Goal: Task Accomplishment & Management: Manage account settings

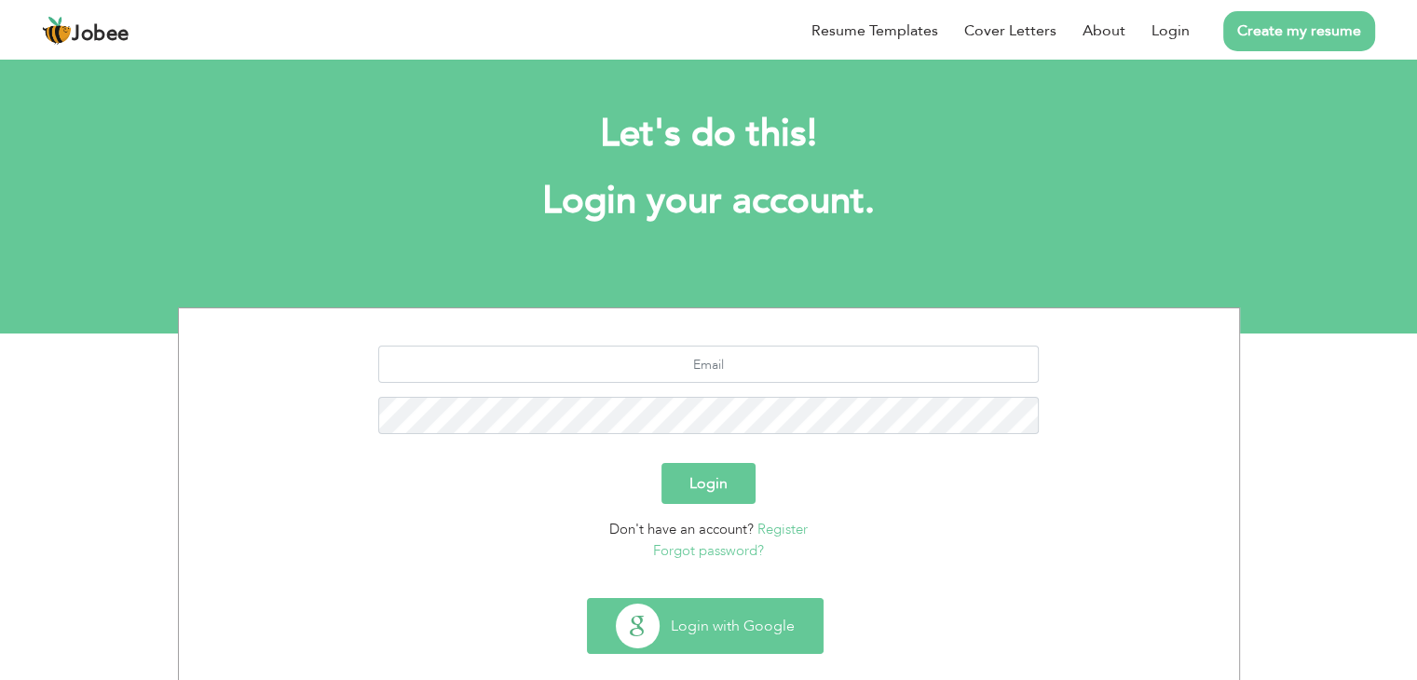
click at [769, 611] on button "Login with Google" at bounding box center [705, 626] width 235 height 54
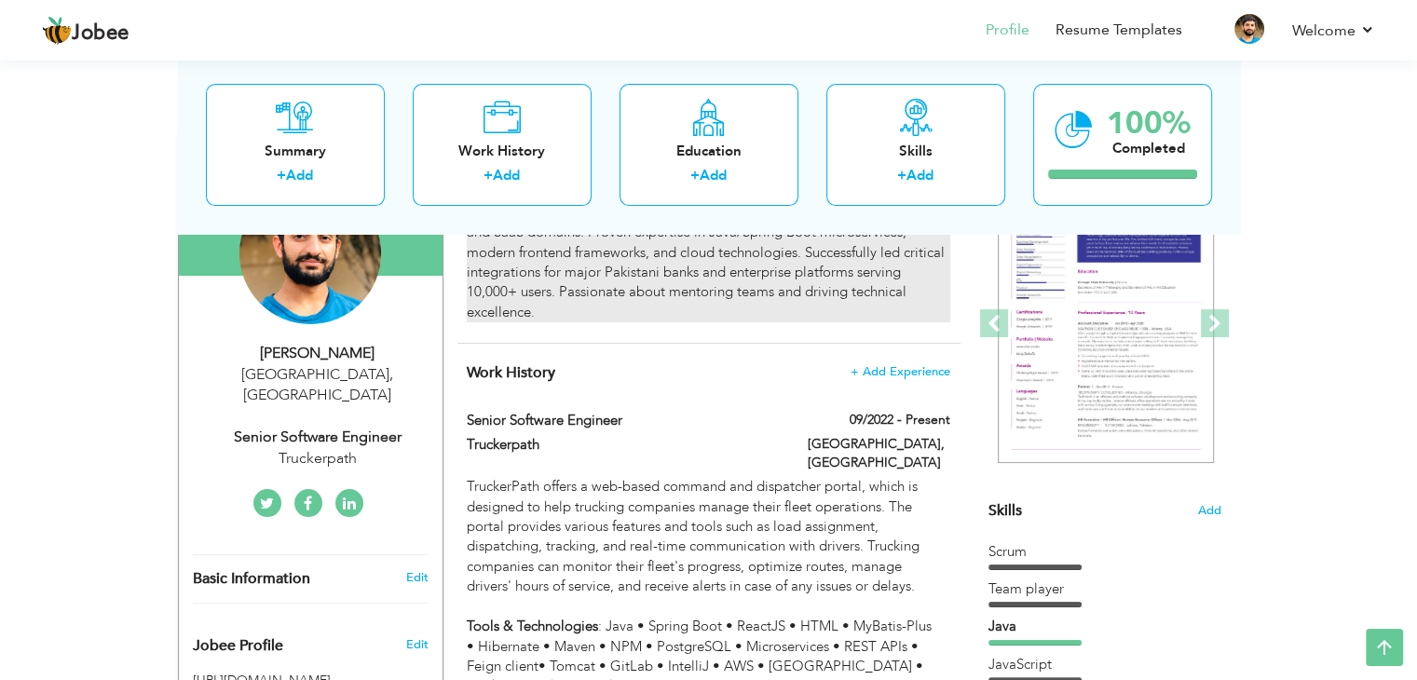
scroll to position [215, 0]
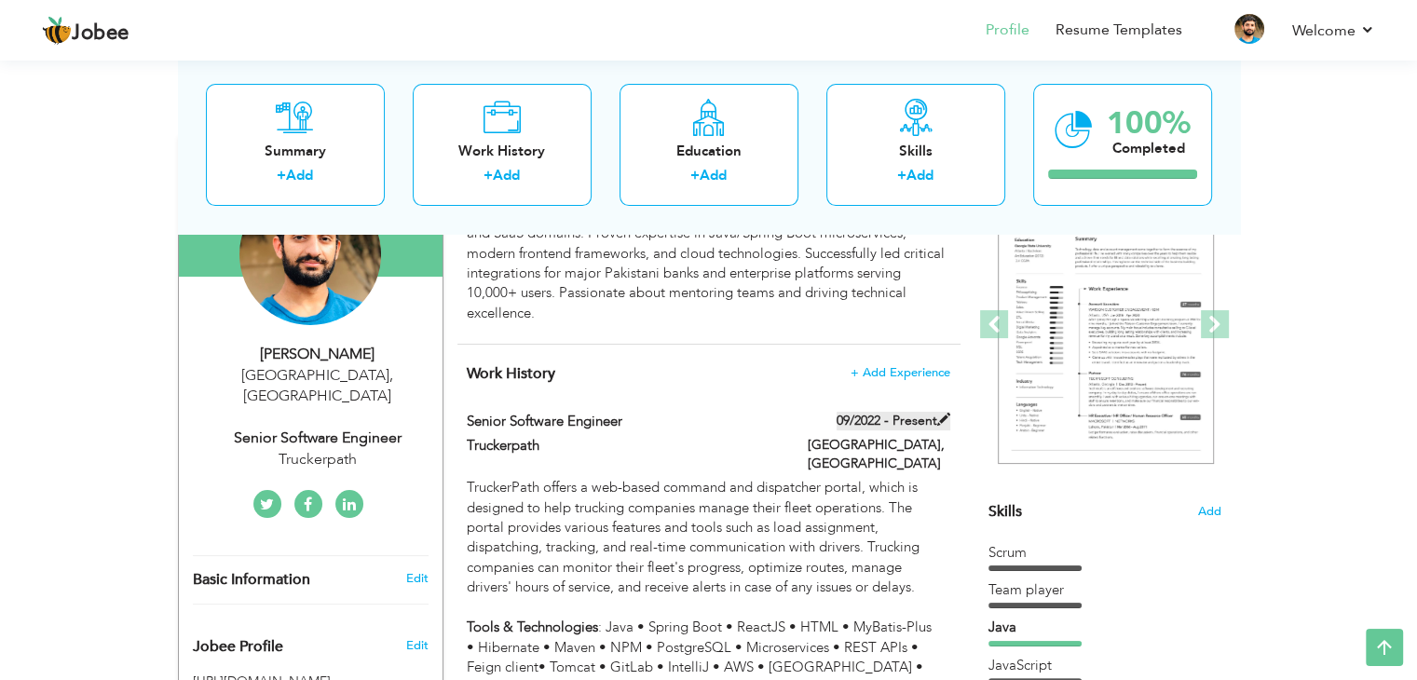
click at [918, 420] on label "09/2022 - Present" at bounding box center [894, 421] width 114 height 19
type input "Senior Software Engineer"
type input "Truckerpath"
type input "09/2022"
type input "[GEOGRAPHIC_DATA]"
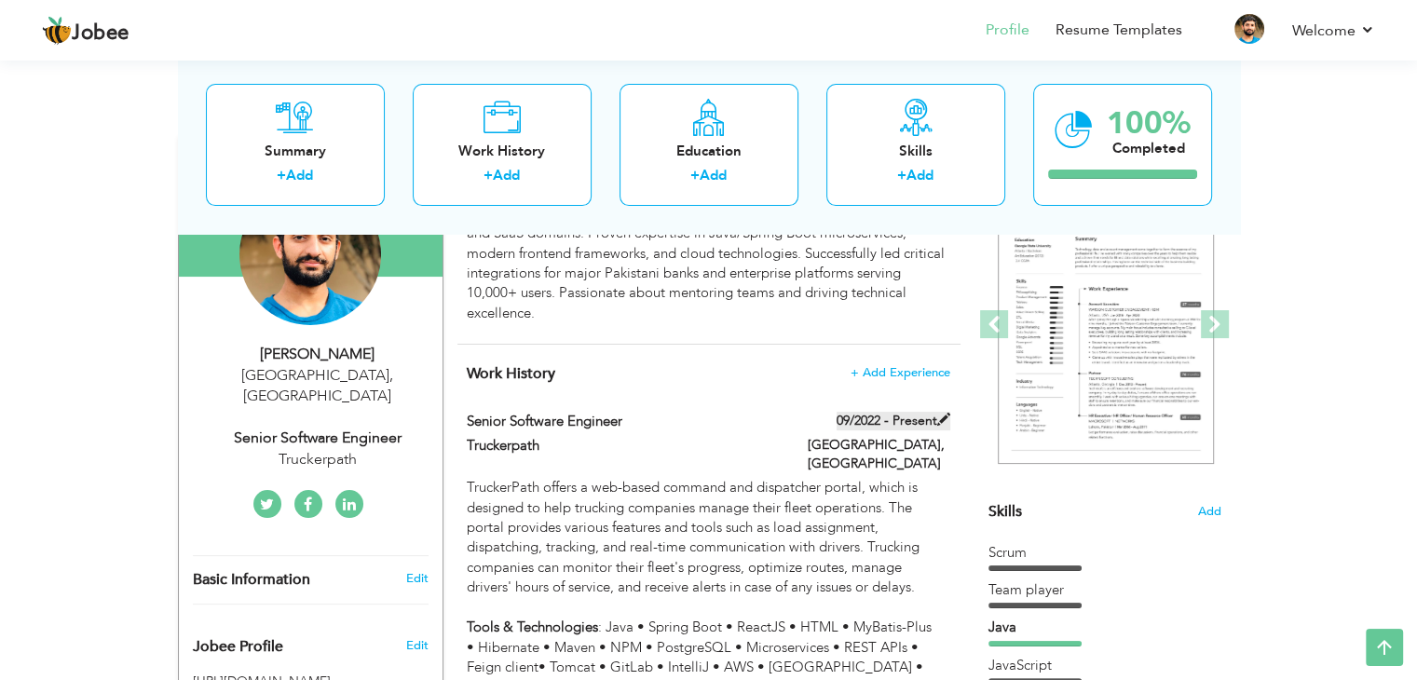
type input "[GEOGRAPHIC_DATA]"
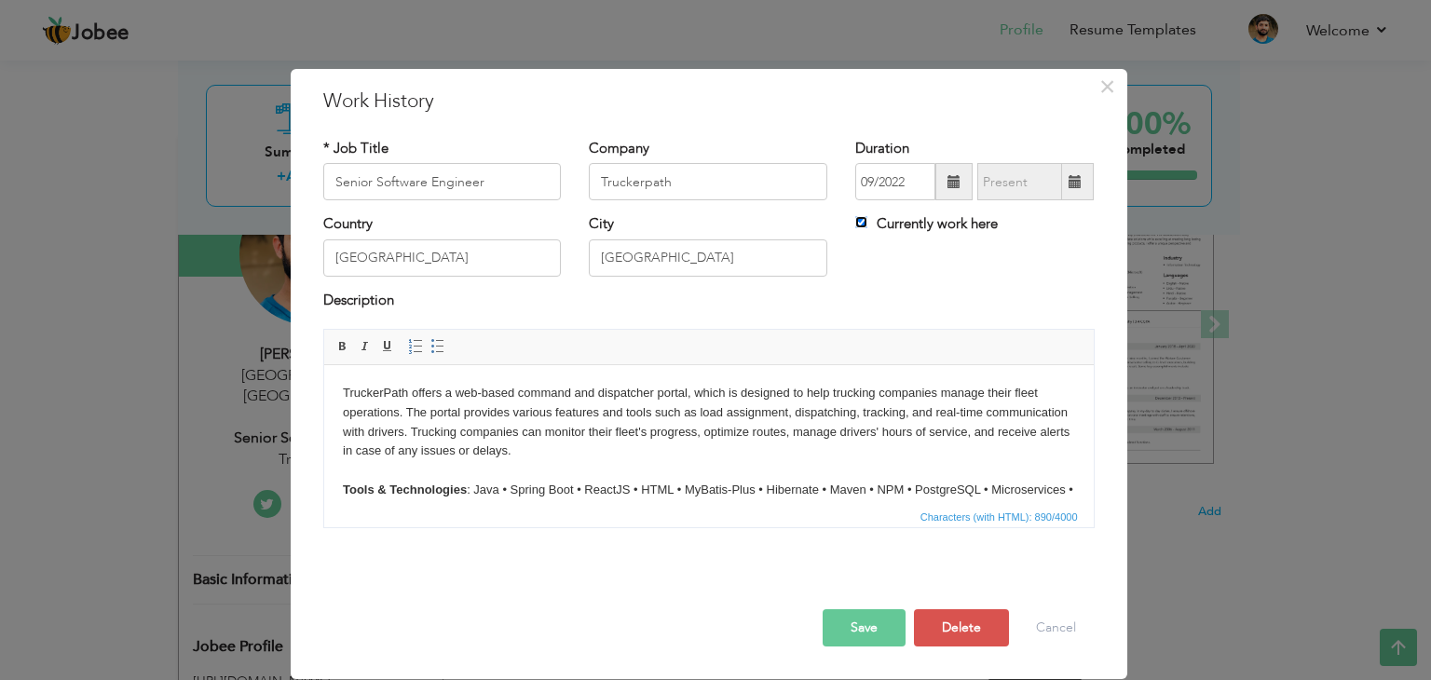
click at [861, 223] on input "Currently work here" at bounding box center [861, 222] width 12 height 12
checkbox input "false"
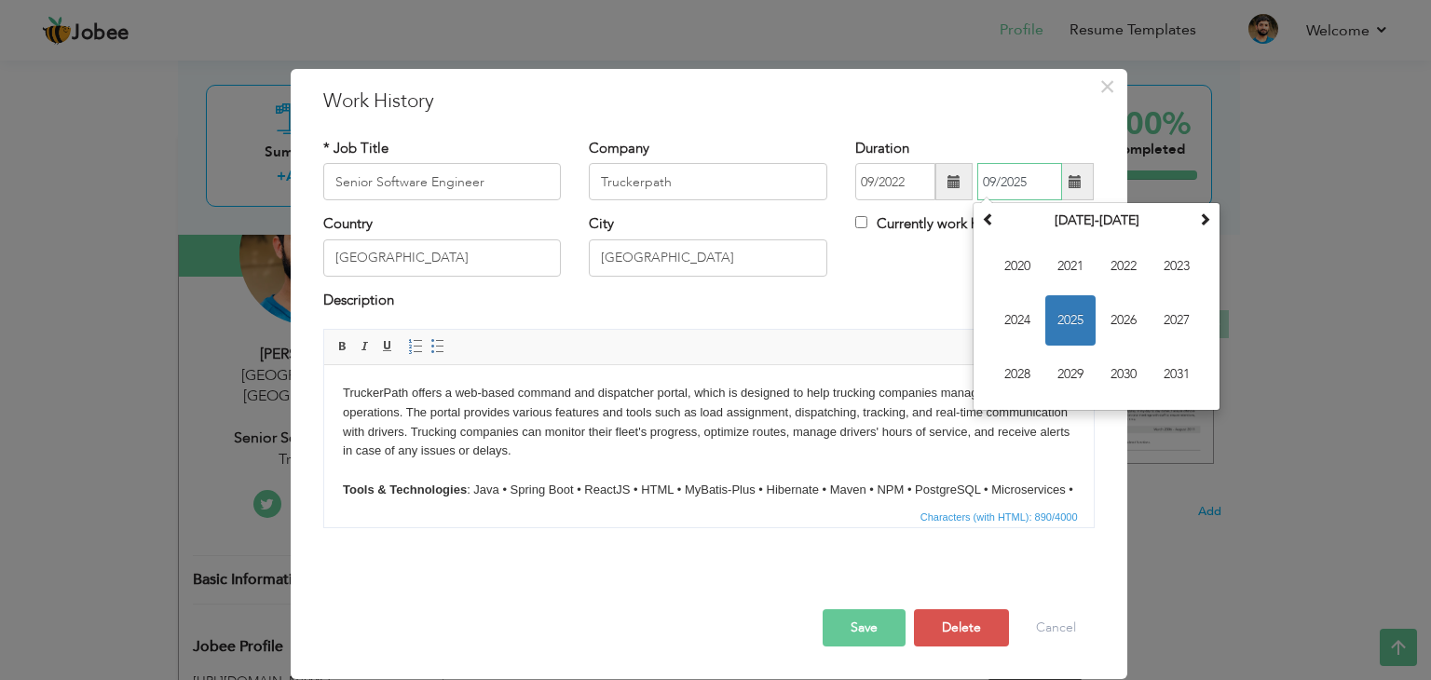
click at [1006, 189] on input "09/2025" at bounding box center [1020, 181] width 85 height 37
click at [1077, 177] on span at bounding box center [1075, 181] width 13 height 13
click at [1165, 270] on span "2023" at bounding box center [1177, 266] width 50 height 50
click at [1074, 318] on span "Jun" at bounding box center [1071, 320] width 50 height 50
type input "06/2023"
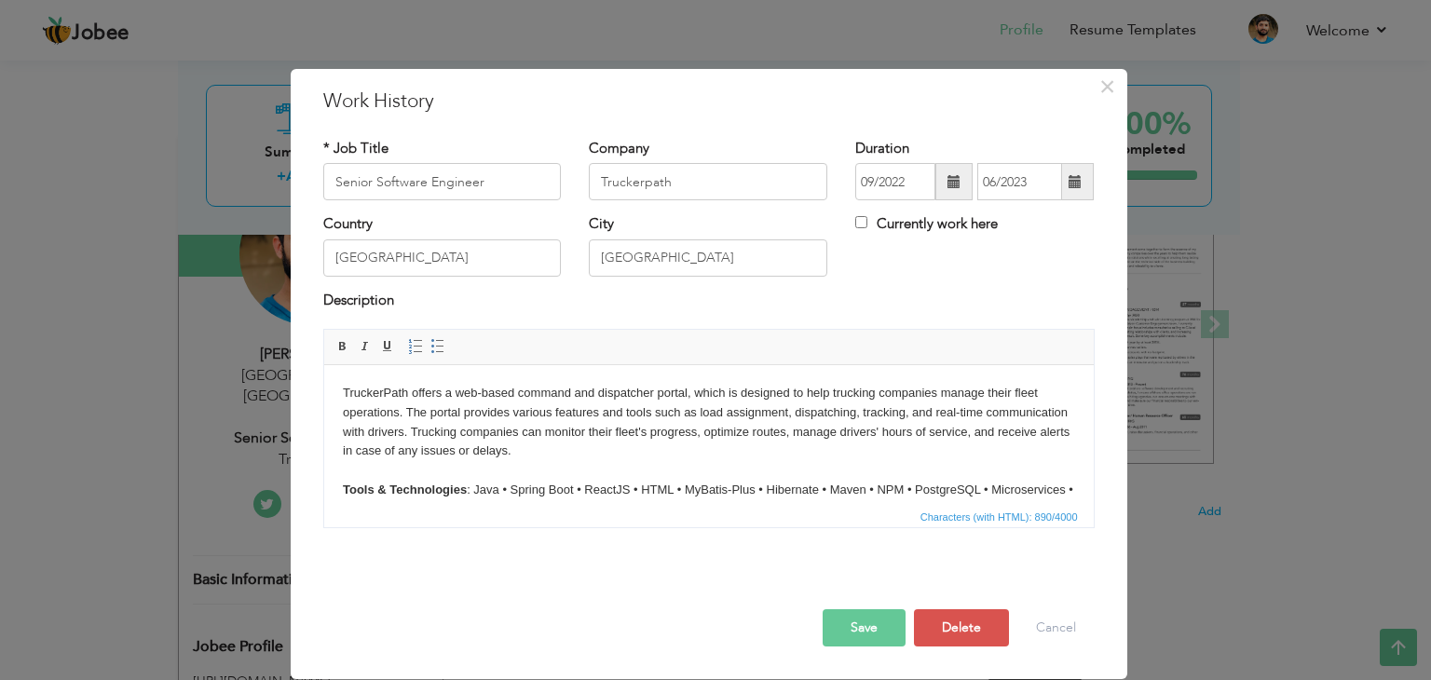
click at [889, 615] on button "Save" at bounding box center [864, 627] width 83 height 37
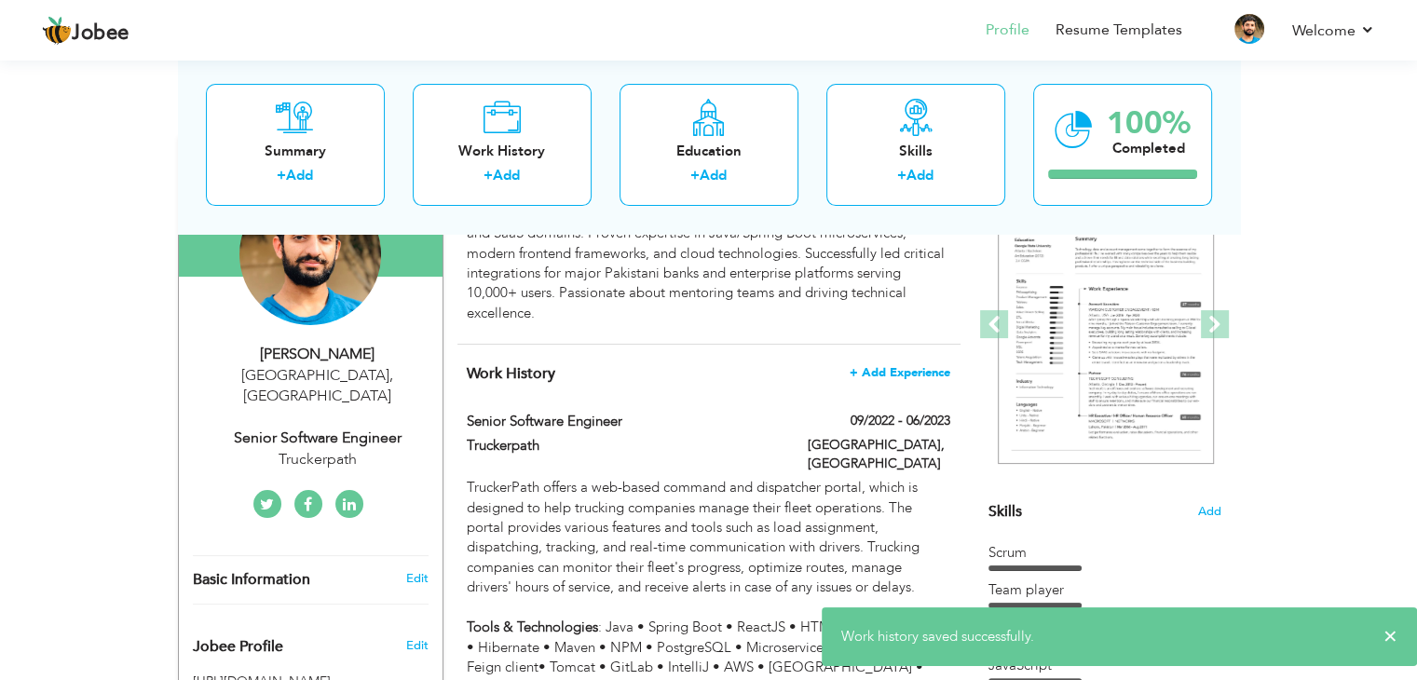
click at [920, 370] on span "+ Add Experience" at bounding box center [900, 372] width 101 height 13
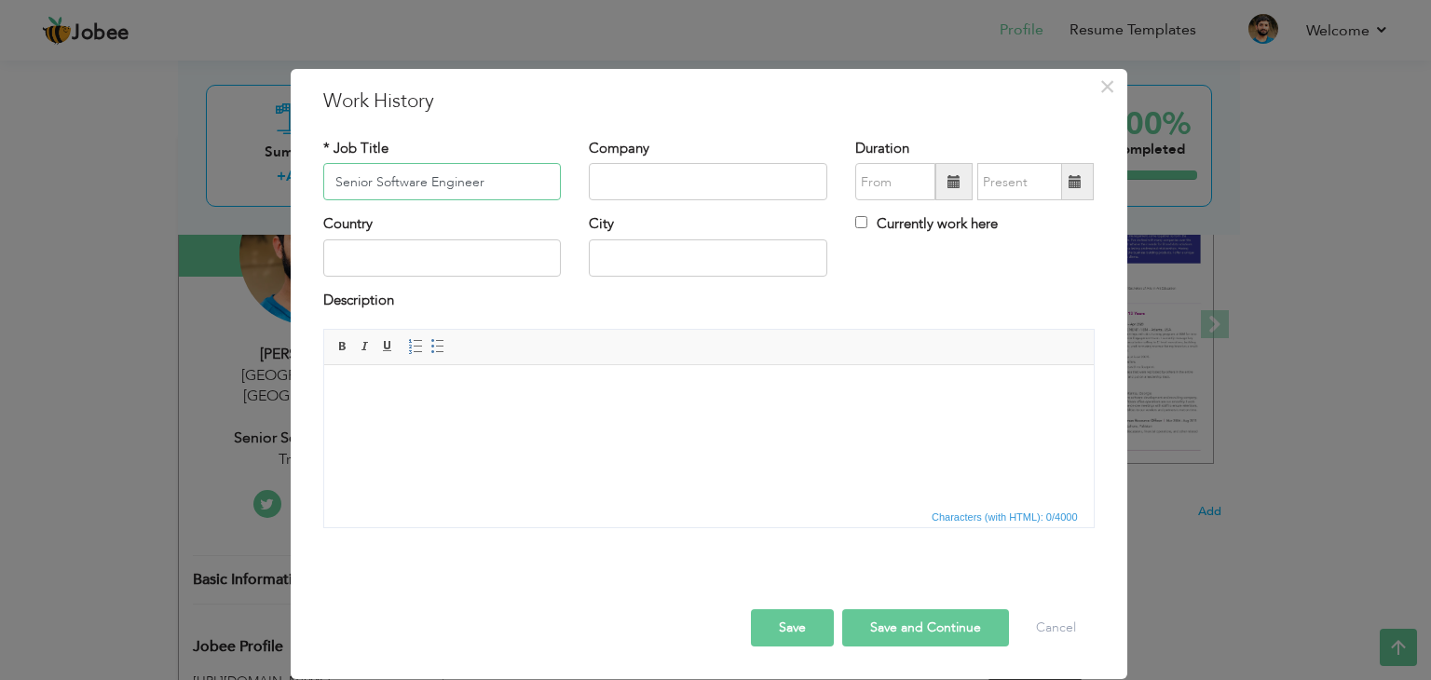
type input "Senior Software Engineer"
click at [678, 191] on input "text" at bounding box center [708, 181] width 239 height 37
click at [635, 185] on input "Innovatrix Technology Partner" at bounding box center [708, 181] width 239 height 37
drag, startPoint x: 635, startPoint y: 185, endPoint x: 783, endPoint y: 168, distance: 149.1
click at [783, 168] on input "Innovatrix Technology Partner" at bounding box center [708, 181] width 239 height 37
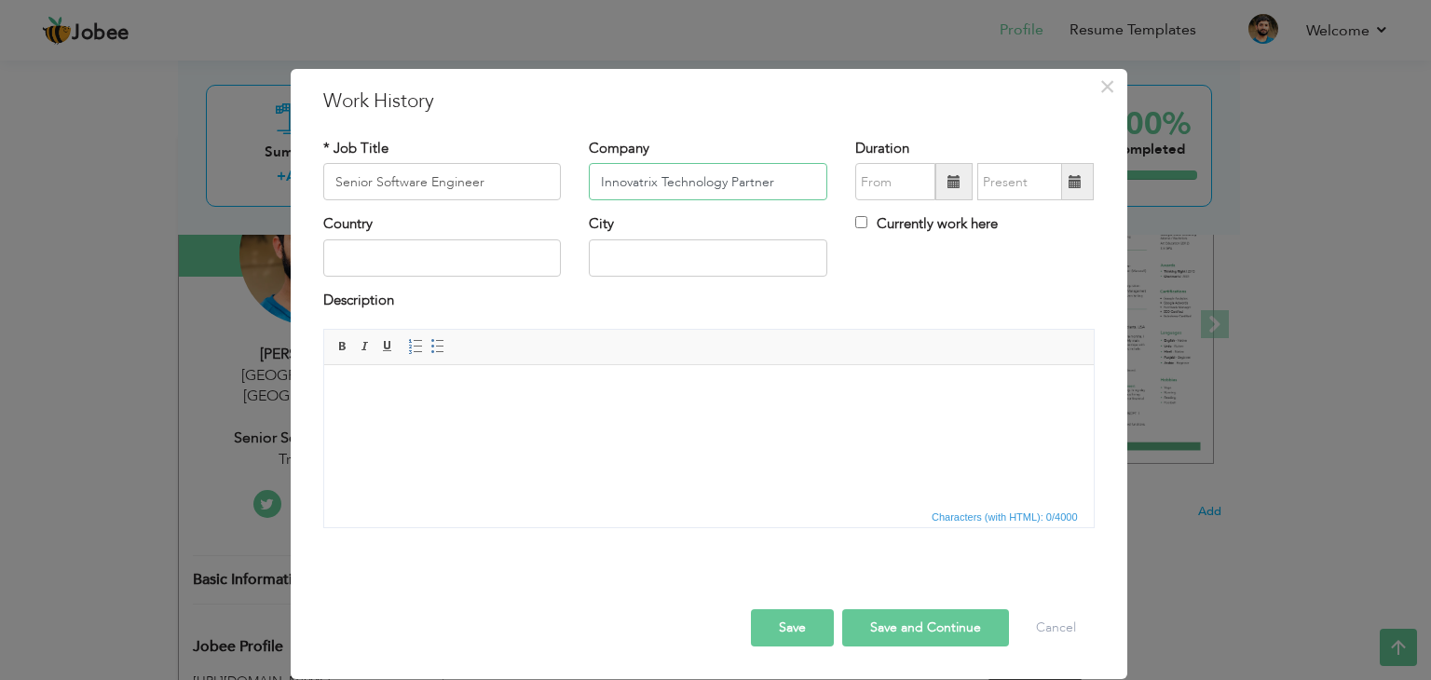
type input "Innovatrix Technology Partner"
click at [951, 182] on span at bounding box center [954, 181] width 13 height 13
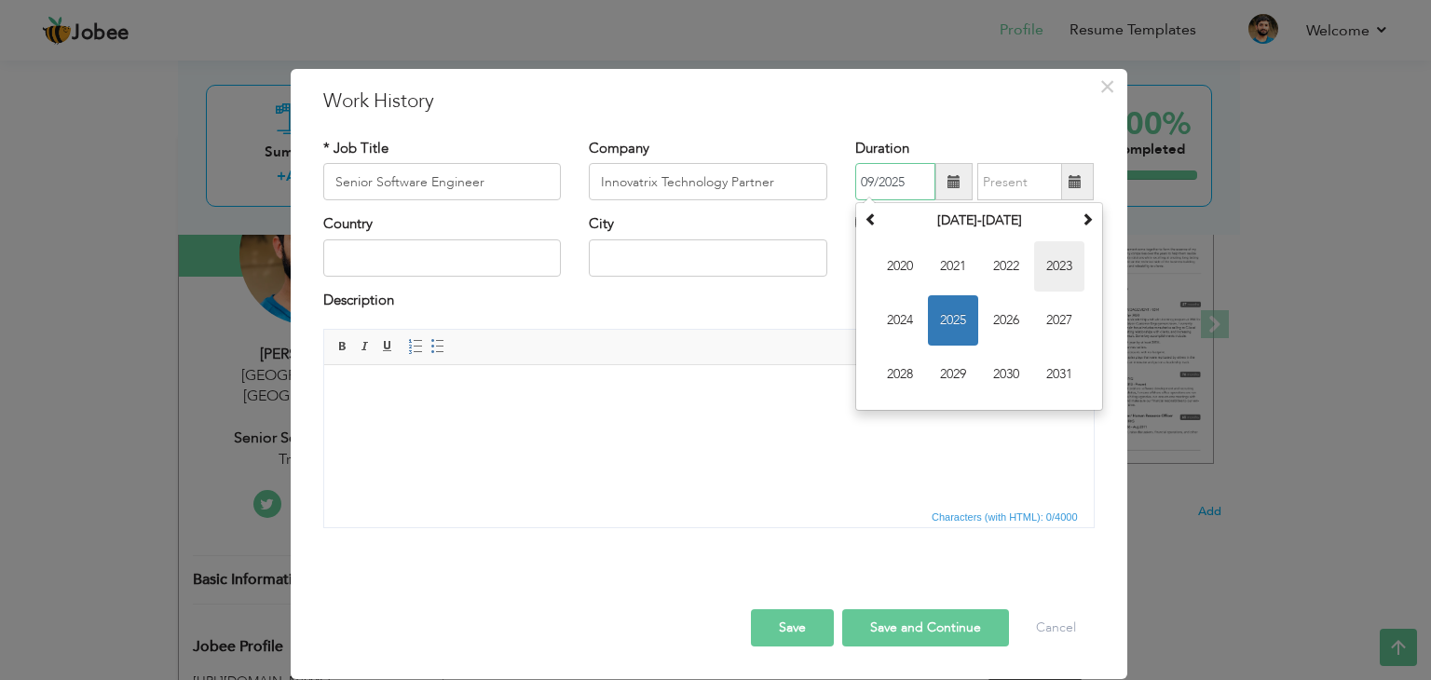
click at [1055, 270] on span "2023" at bounding box center [1059, 266] width 50 height 50
click at [961, 315] on span "Jun" at bounding box center [953, 320] width 50 height 50
type input "06/2023"
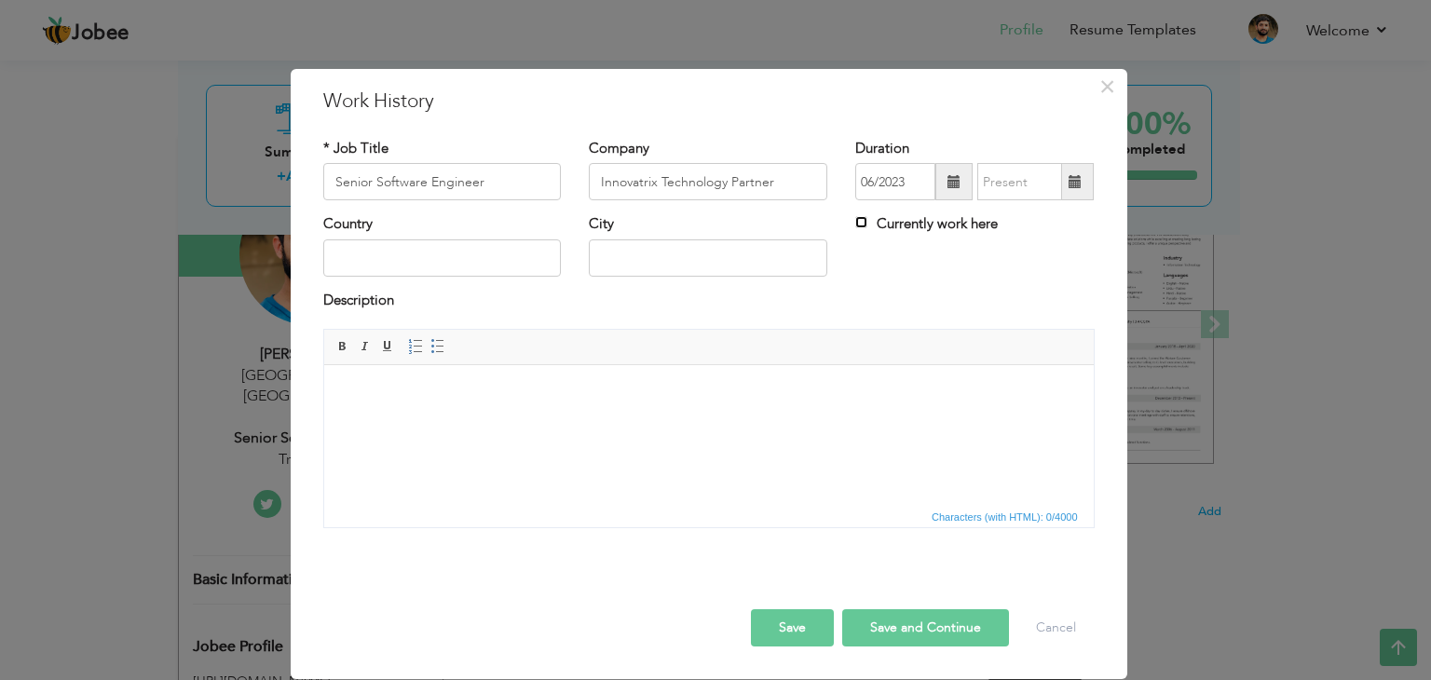
click at [862, 224] on input "Currently work here" at bounding box center [861, 222] width 12 height 12
checkbox input "true"
click at [404, 273] on input "text" at bounding box center [442, 257] width 239 height 37
type input "[GEOGRAPHIC_DATA]"
type input "RAWALPINDI"
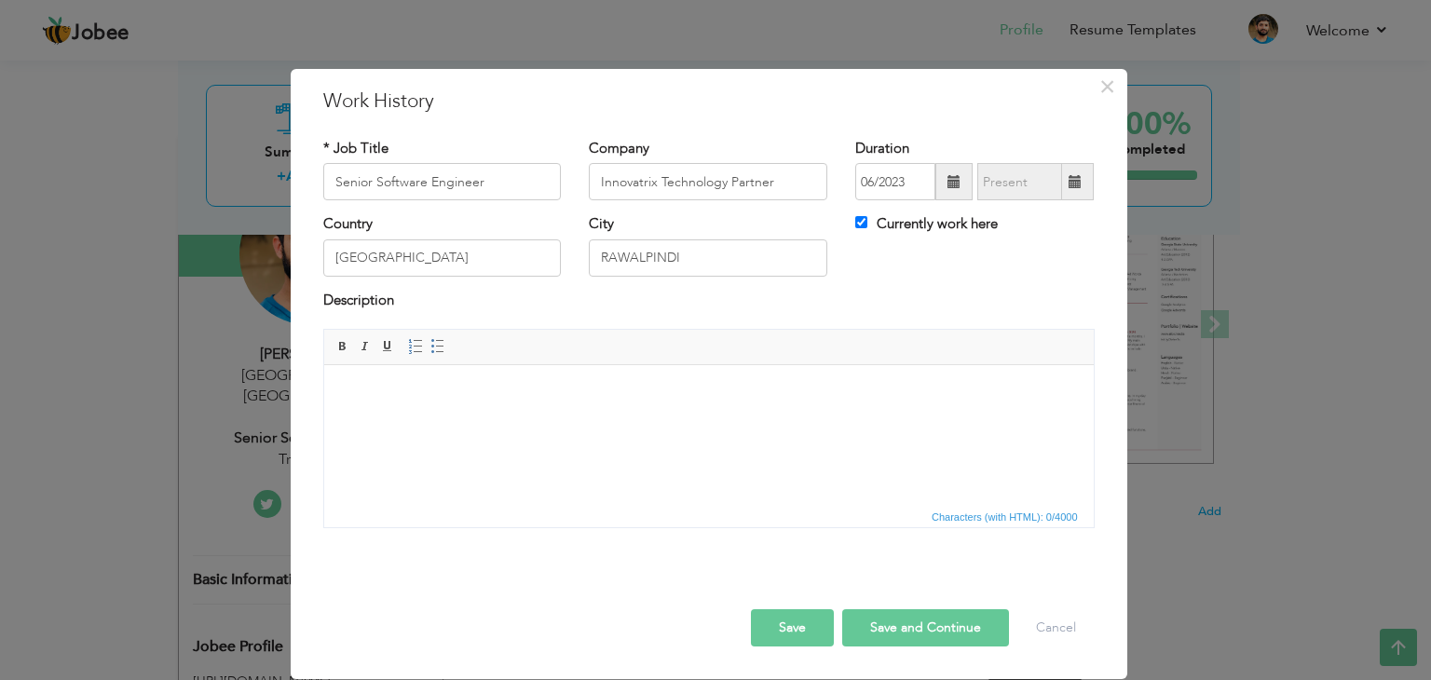
click at [789, 623] on button "Save" at bounding box center [792, 627] width 83 height 37
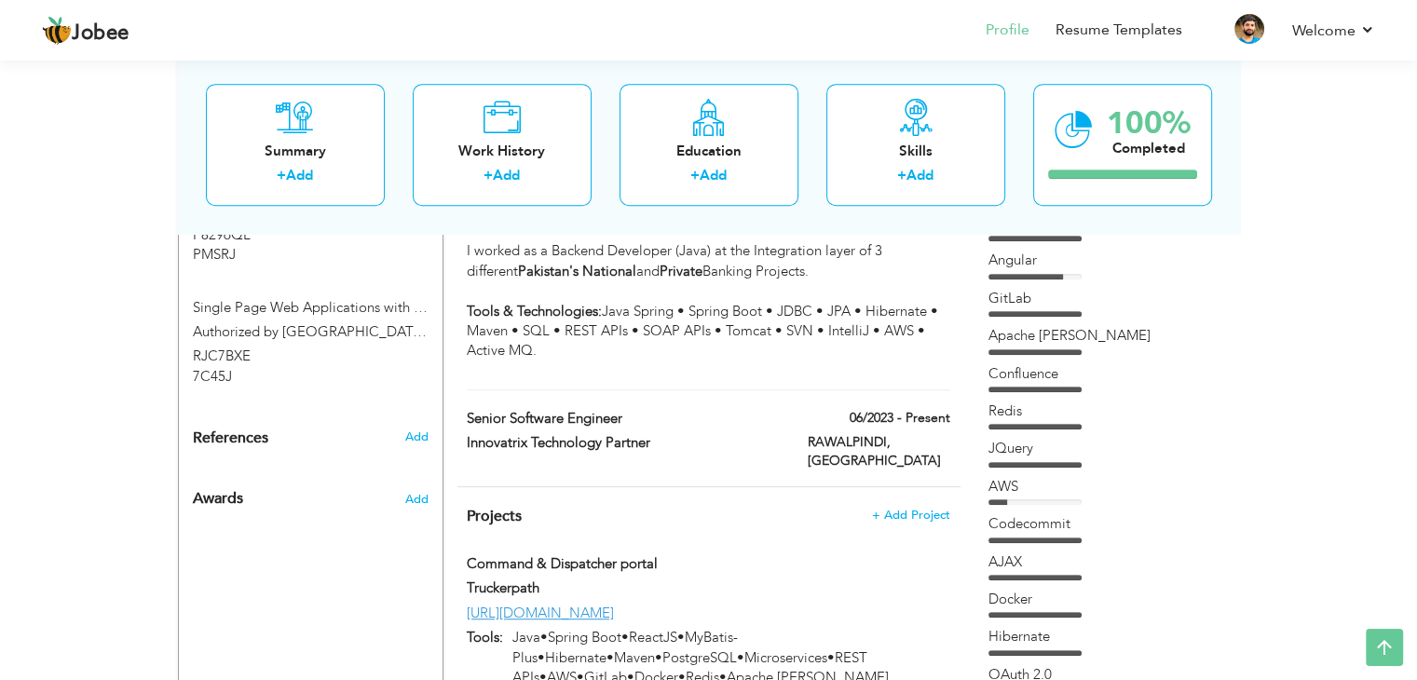
scroll to position [1111, 0]
click at [653, 434] on span at bounding box center [657, 441] width 14 height 14
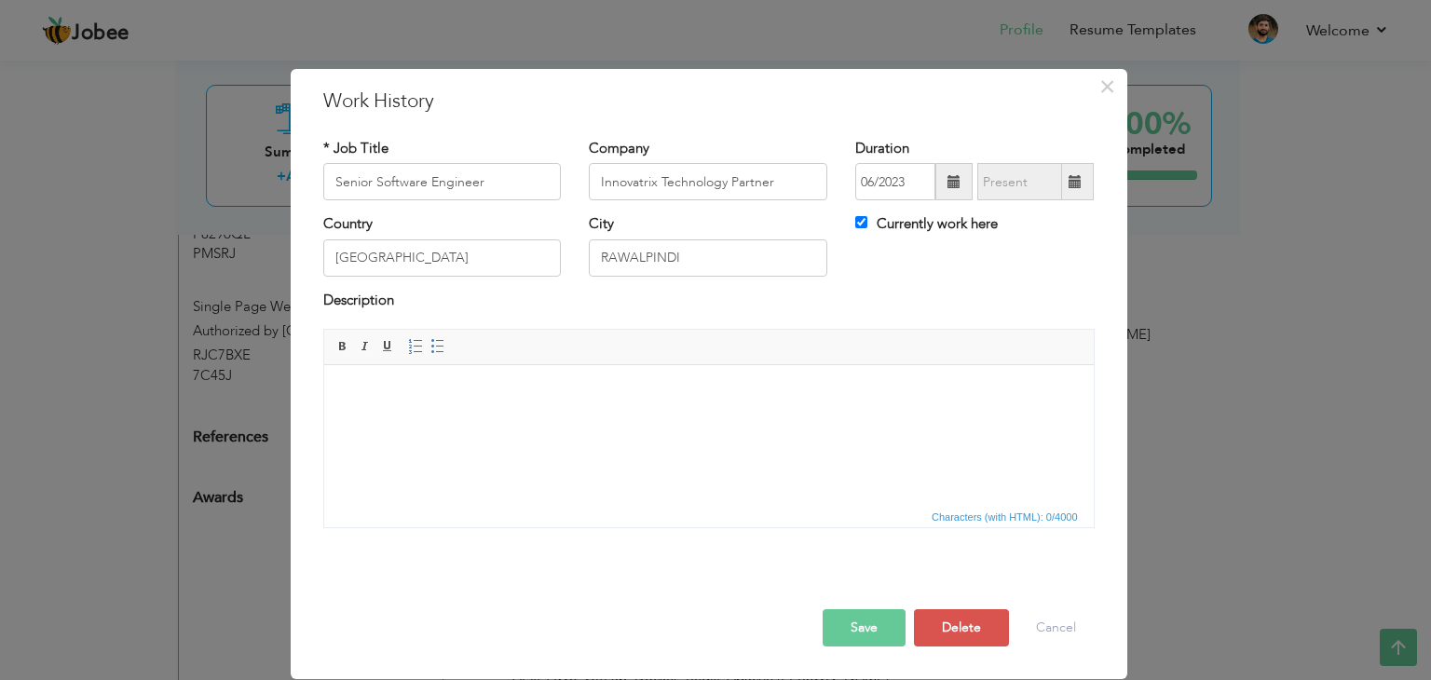
click at [543, 406] on html at bounding box center [708, 393] width 770 height 57
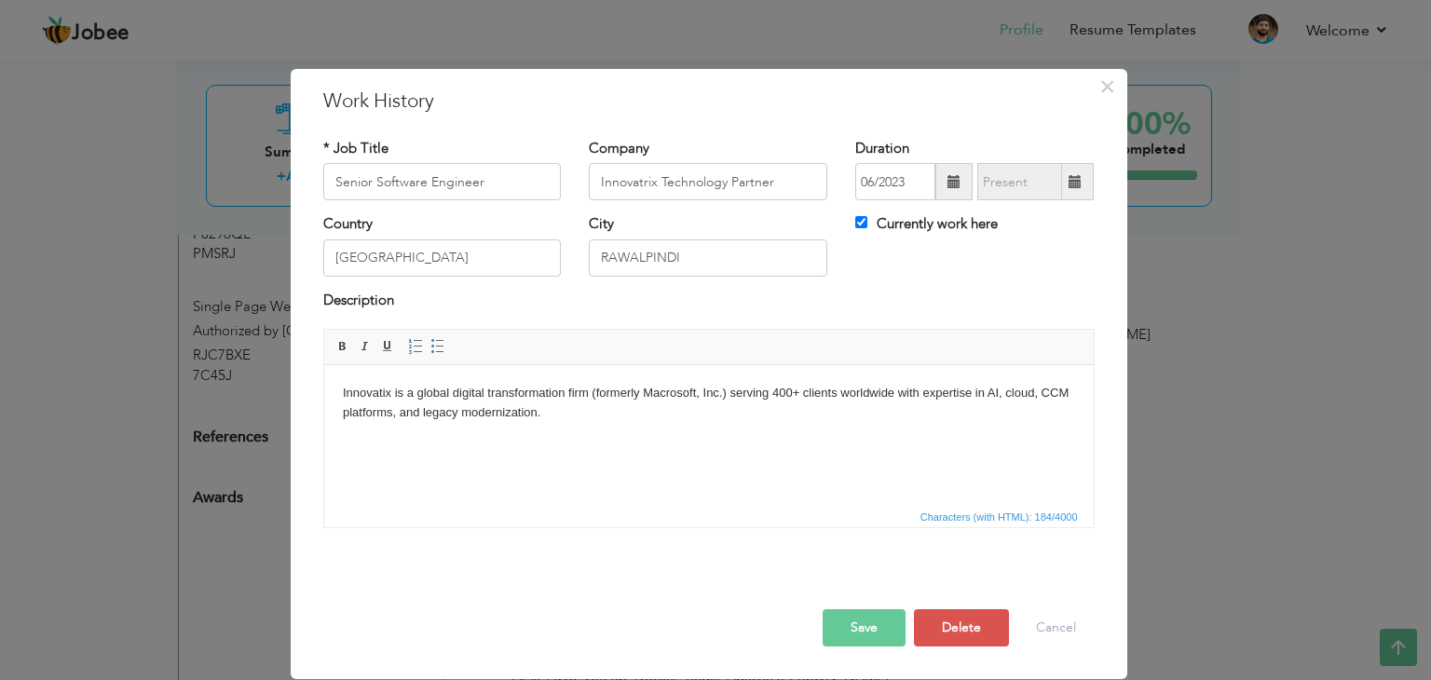
click at [875, 623] on button "Save" at bounding box center [864, 627] width 83 height 37
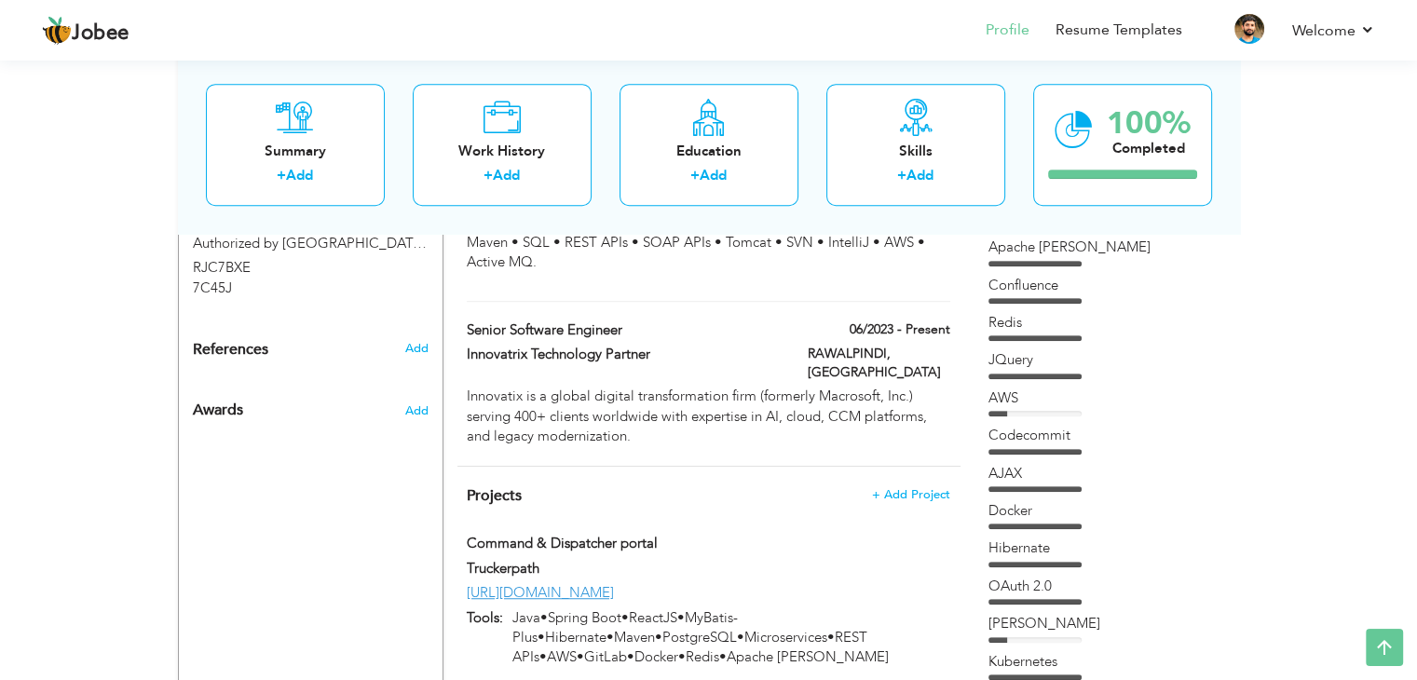
scroll to position [1199, 0]
click at [906, 487] on span "+ Add Project" at bounding box center [910, 493] width 79 height 13
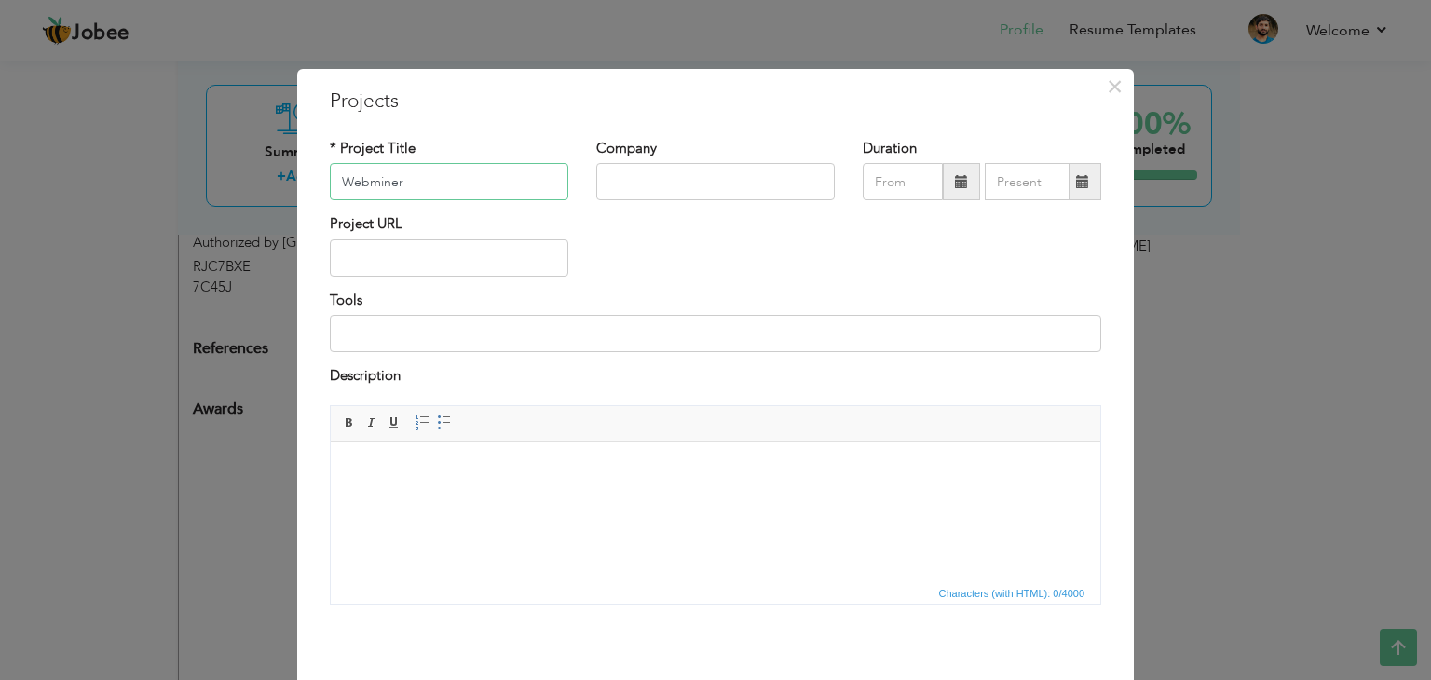
type input "Webminer"
click at [680, 185] on input "text" at bounding box center [715, 181] width 239 height 37
type input "Innovatrix Technology Partners"
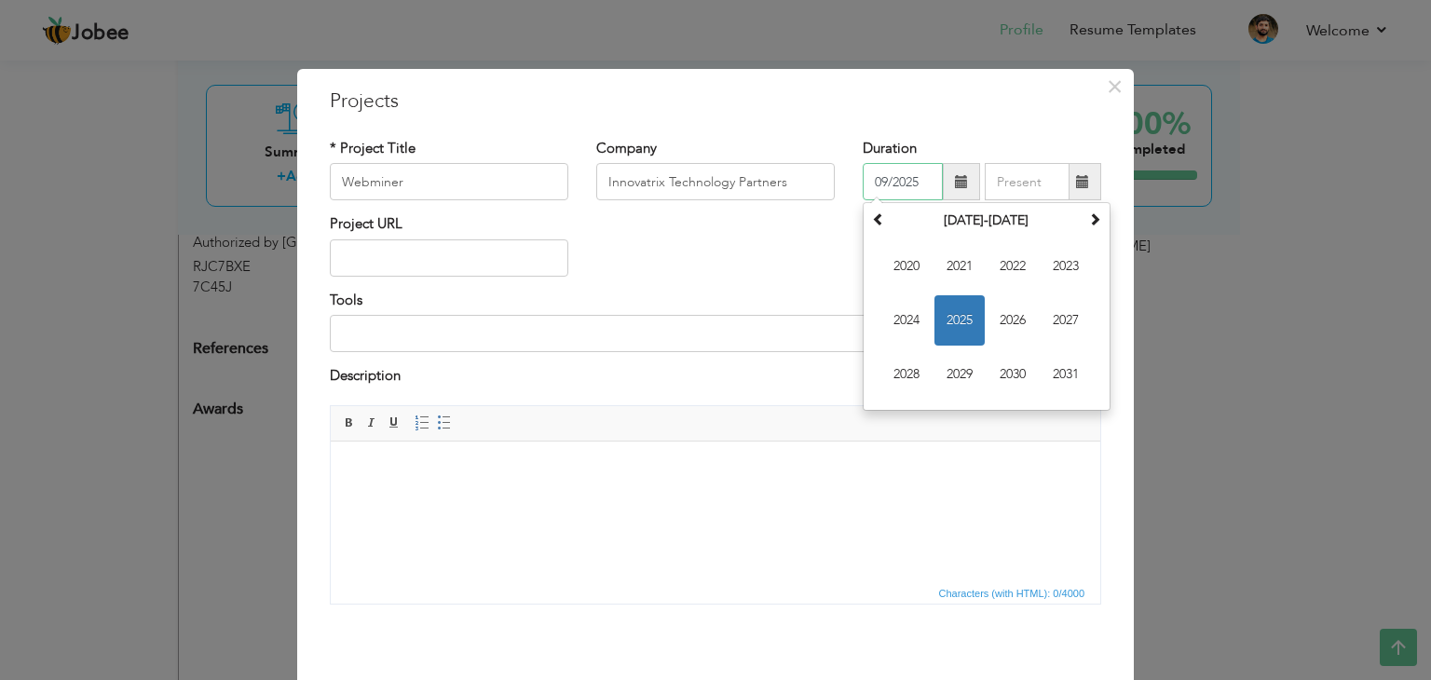
click at [895, 185] on input "09/2025" at bounding box center [903, 181] width 80 height 37
click at [1060, 268] on span "2023" at bounding box center [1066, 266] width 50 height 50
click at [959, 311] on span "Jun" at bounding box center [960, 320] width 50 height 50
type input "06/2023"
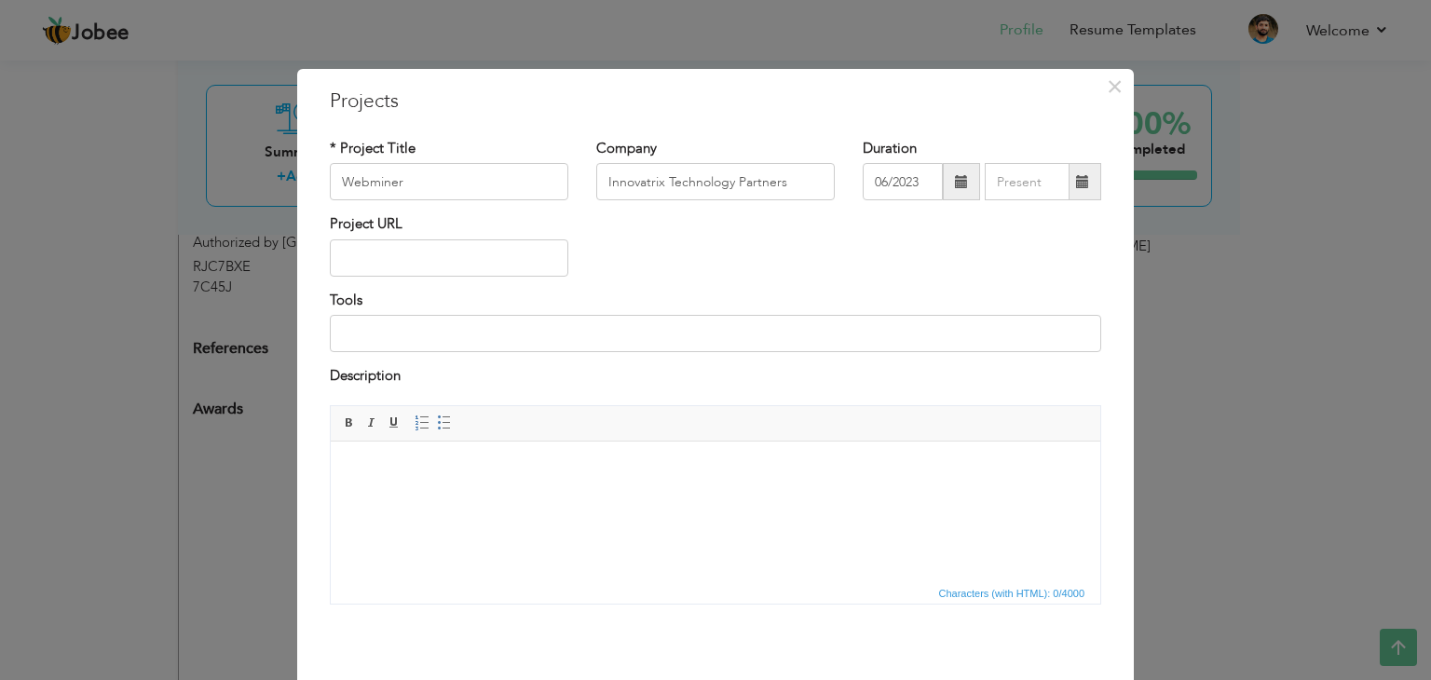
click at [962, 232] on div "Project URL" at bounding box center [716, 251] width 800 height 75
click at [624, 294] on div "Tools" at bounding box center [716, 322] width 772 height 62
click at [534, 336] on input at bounding box center [716, 333] width 772 height 37
type input "Java • Spring boot • Soap API's • Spring Data JPA • Hibernate • AOP • Tomcat • …"
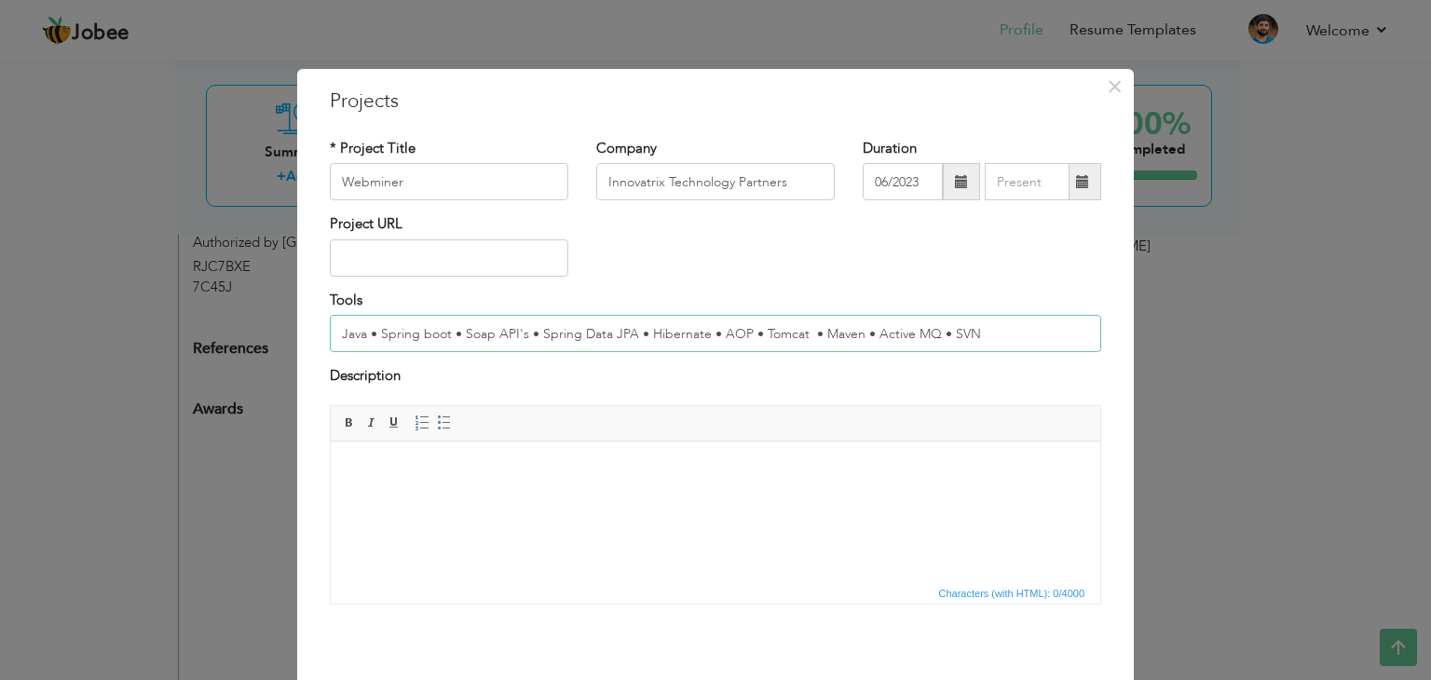
drag, startPoint x: 991, startPoint y: 334, endPoint x: 490, endPoint y: 359, distance: 501.1
click at [490, 359] on div "Tools Java • Spring boot • Soap API's • Spring Data JPA • Hibernate • AOP • Tom…" at bounding box center [716, 328] width 800 height 75
click at [1100, 83] on button "×" at bounding box center [1115, 87] width 30 height 30
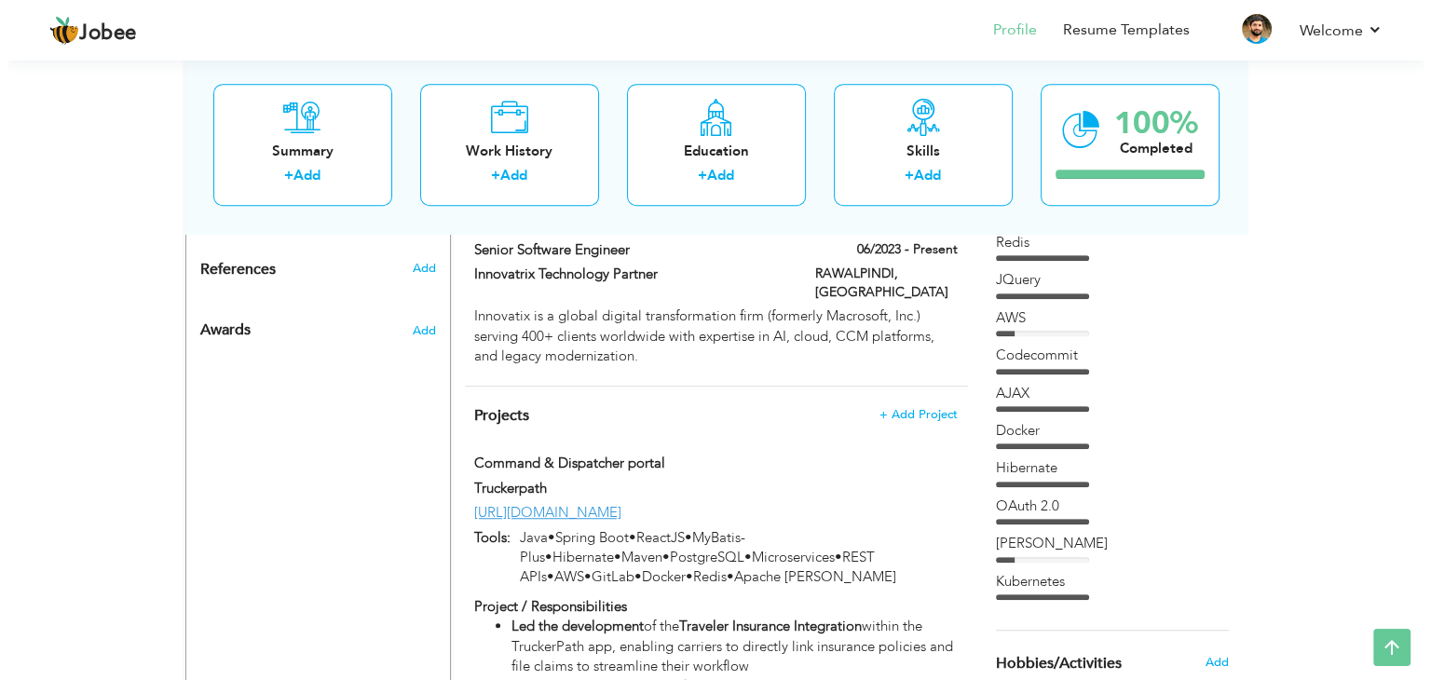
scroll to position [1279, 0]
click at [904, 408] on span "+ Add Project" at bounding box center [910, 414] width 79 height 13
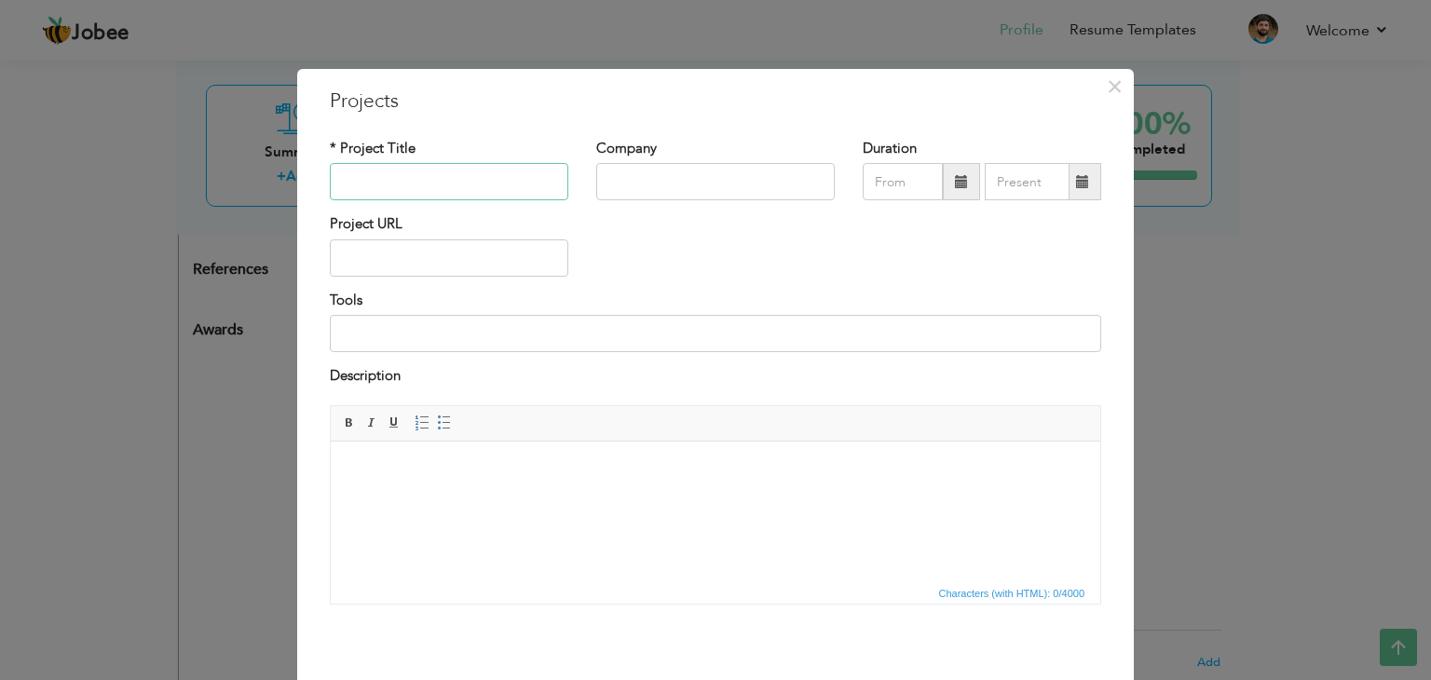
click at [479, 196] on input "text" at bounding box center [449, 181] width 239 height 37
type input "Webminer"
click at [659, 161] on div "Company" at bounding box center [715, 170] width 239 height 62
click at [660, 176] on input "text" at bounding box center [715, 181] width 239 height 37
click at [672, 183] on input "text" at bounding box center [715, 181] width 239 height 37
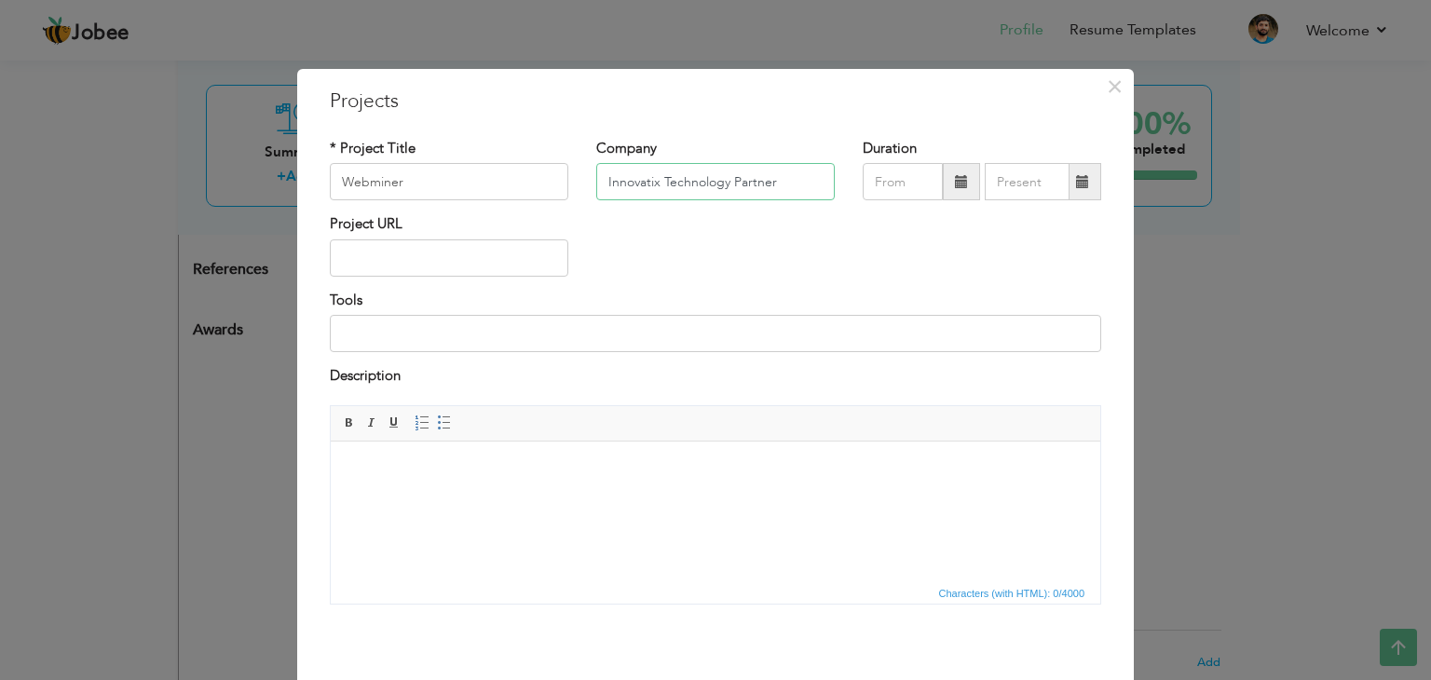
type input "Innovatix Technology Partner"
click at [955, 185] on span at bounding box center [961, 181] width 13 height 13
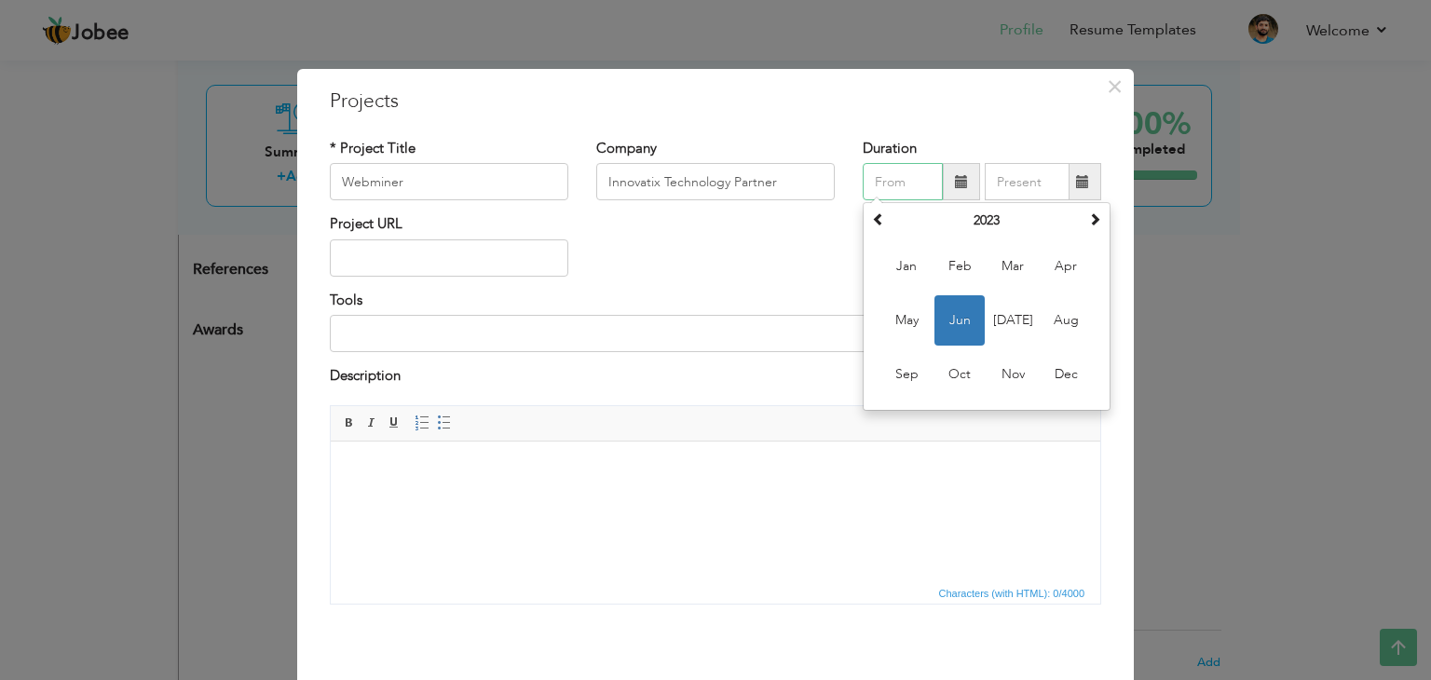
click at [954, 311] on span "Jun" at bounding box center [960, 320] width 50 height 50
type input "06/2023"
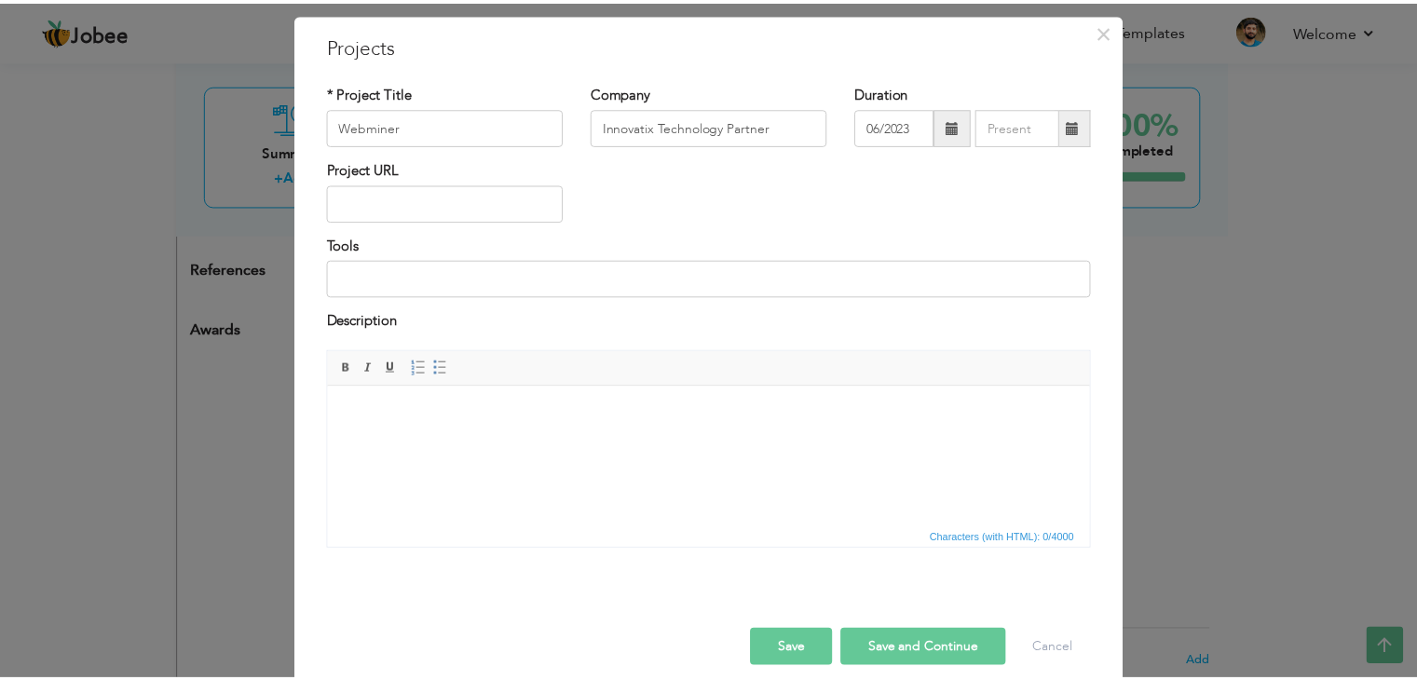
scroll to position [75, 0]
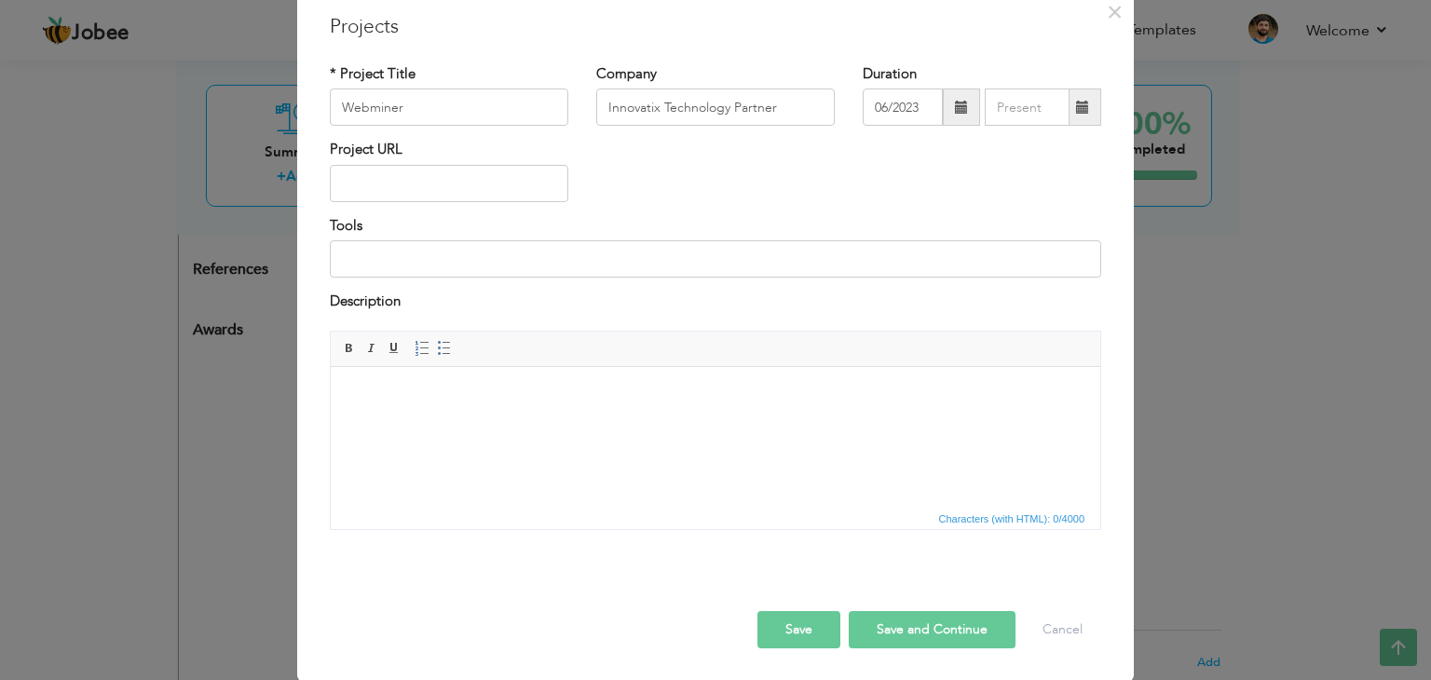
click at [779, 614] on button "Save" at bounding box center [799, 629] width 83 height 37
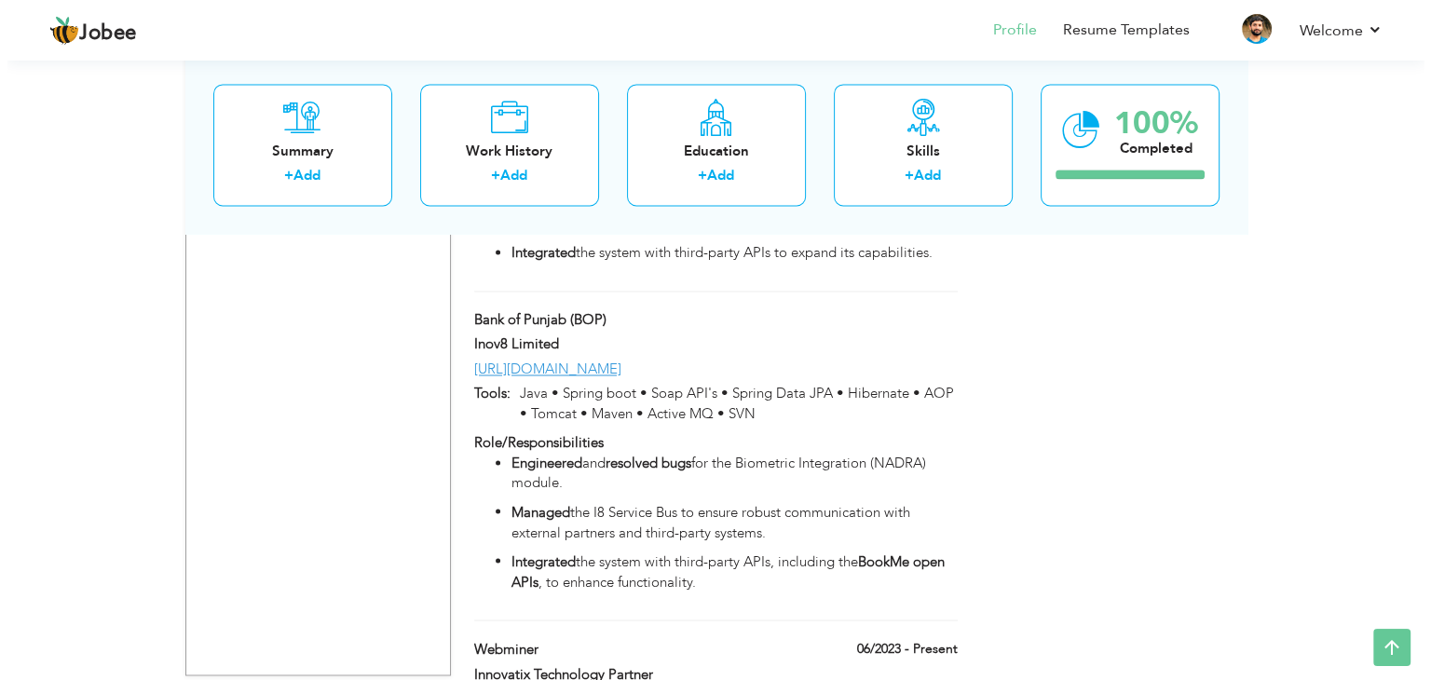
scroll to position [3090, 0]
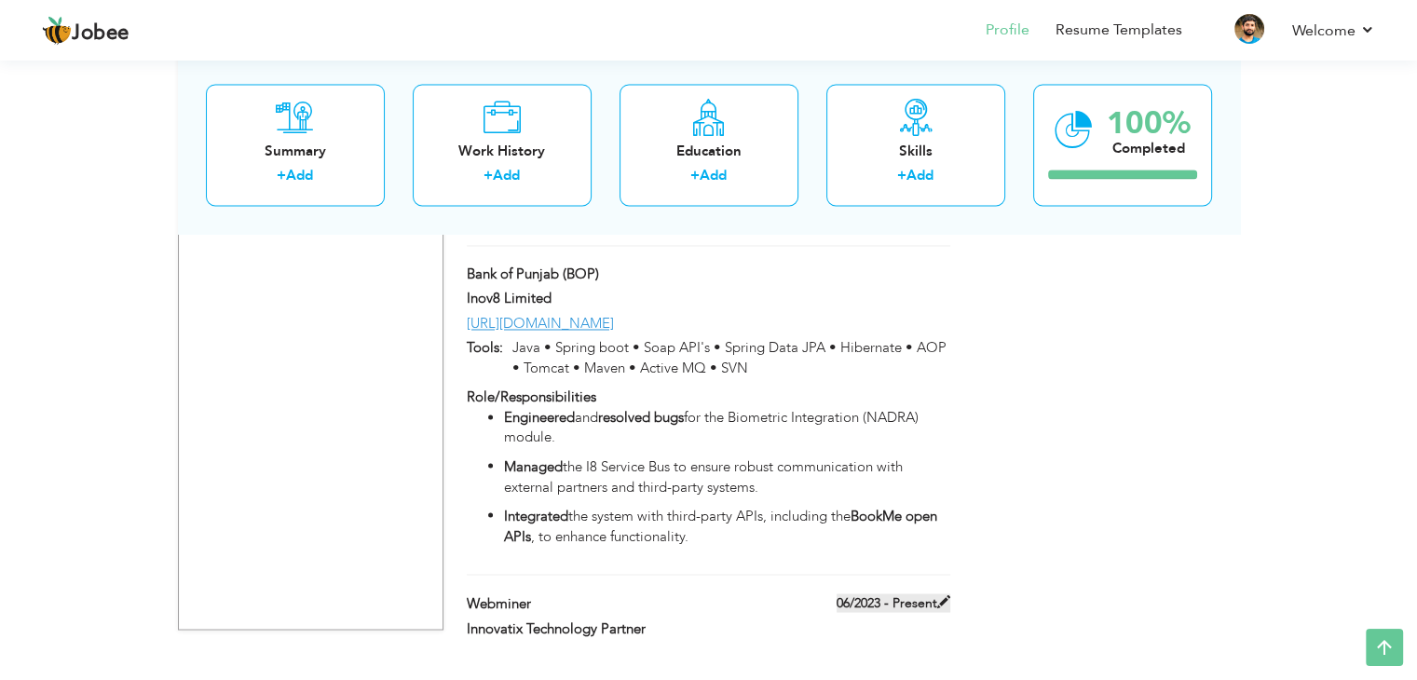
click at [940, 595] on span at bounding box center [943, 601] width 13 height 13
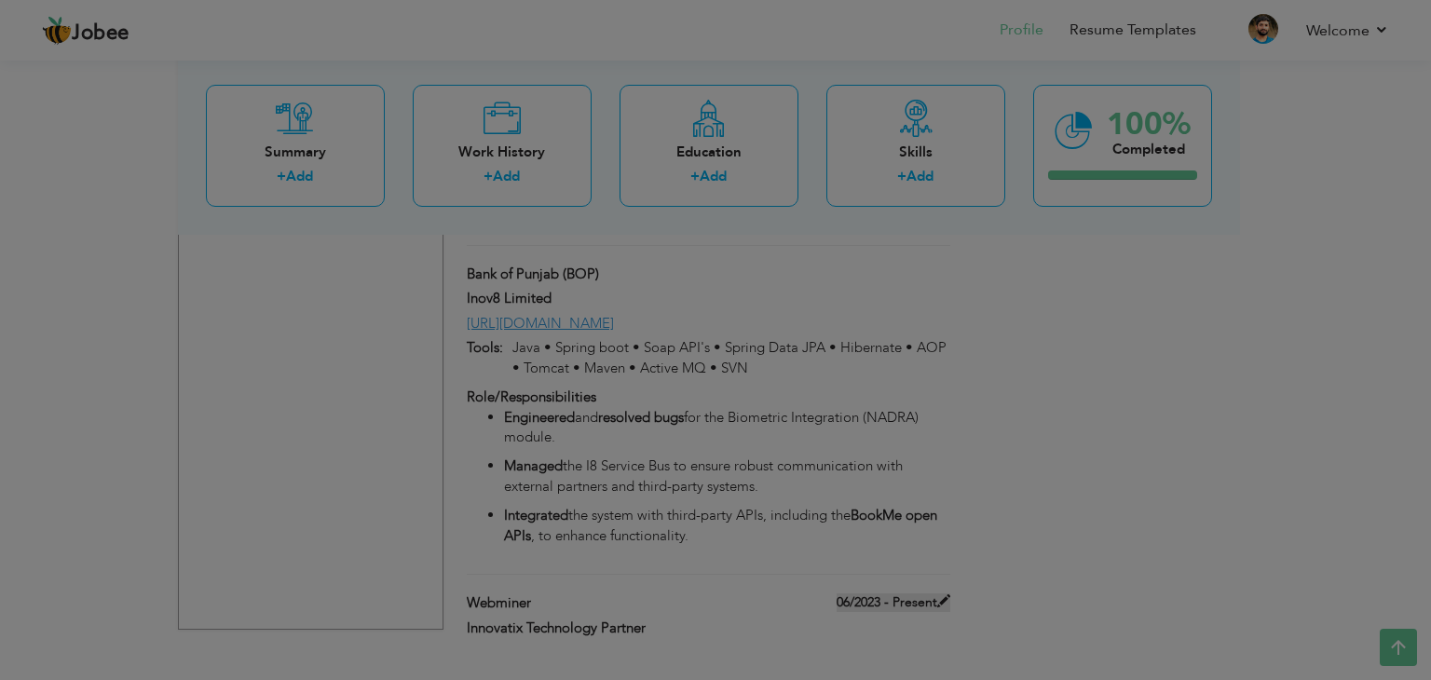
scroll to position [0, 0]
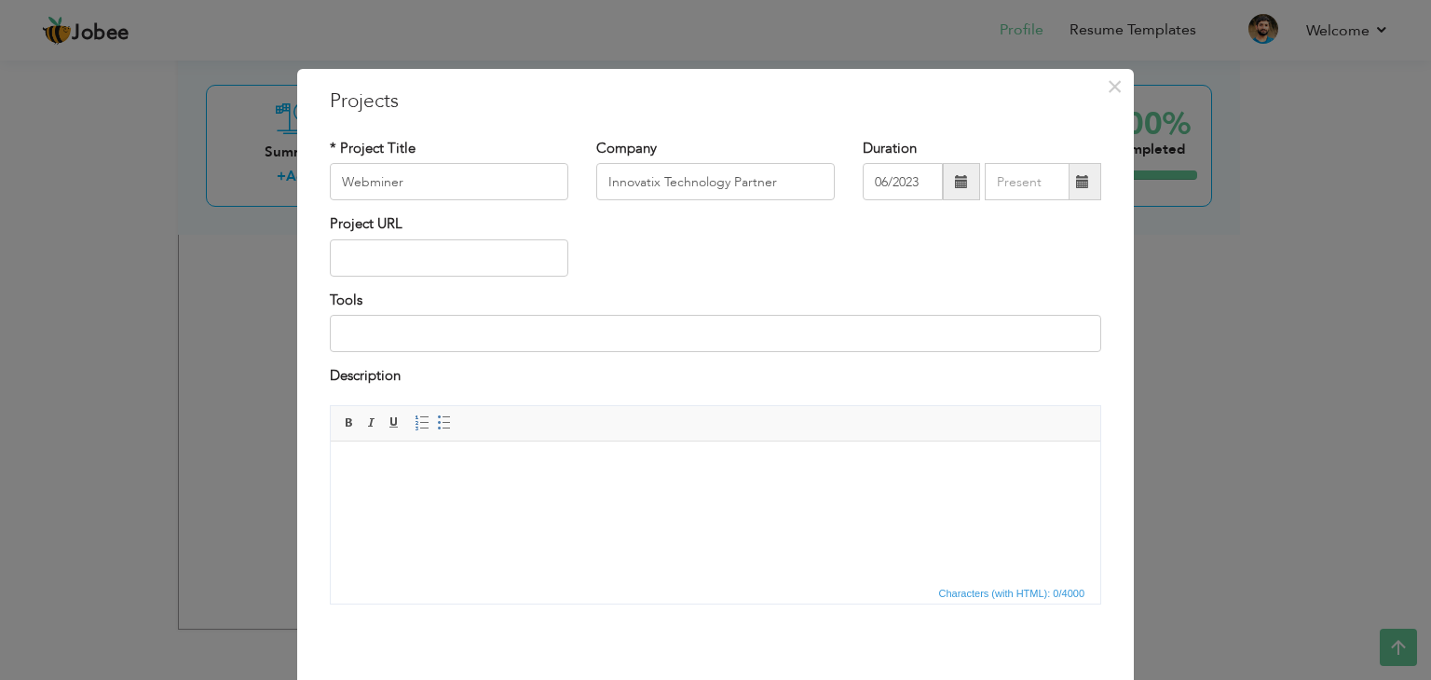
click at [549, 482] on html at bounding box center [716, 469] width 770 height 57
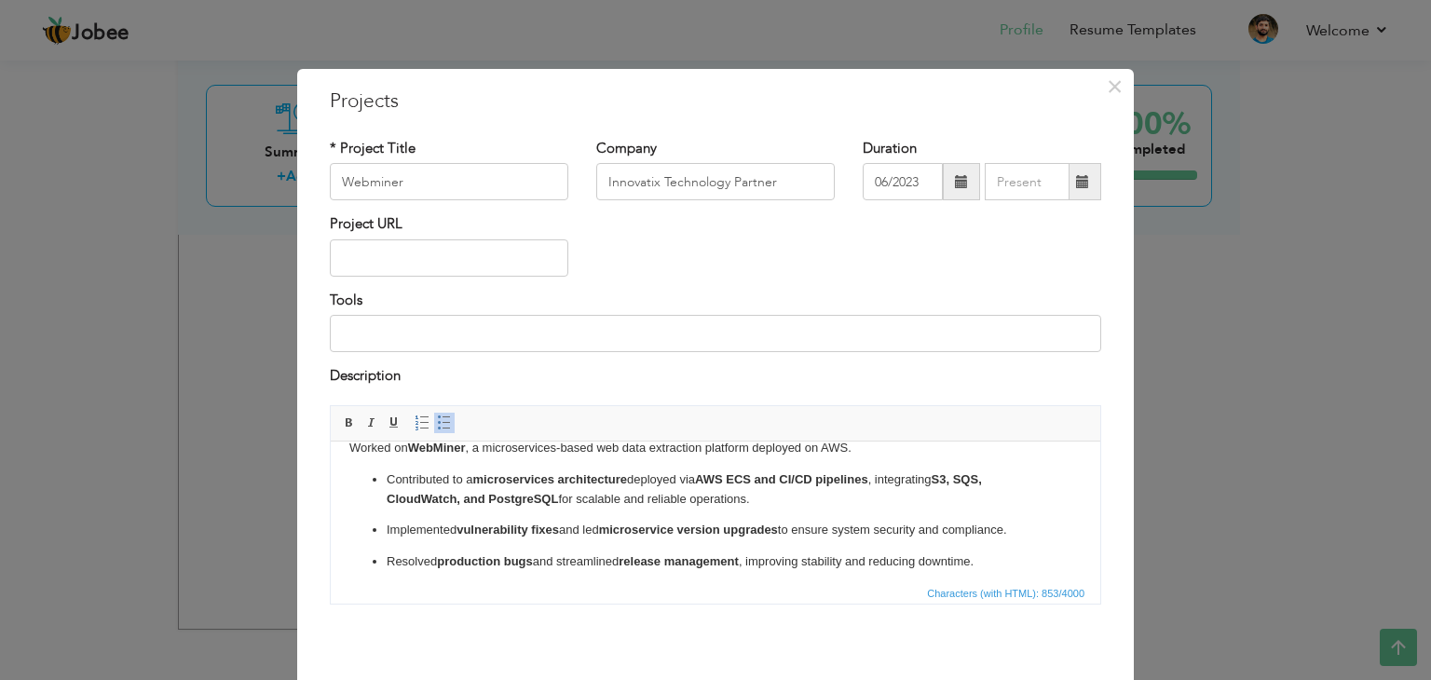
scroll to position [75, 0]
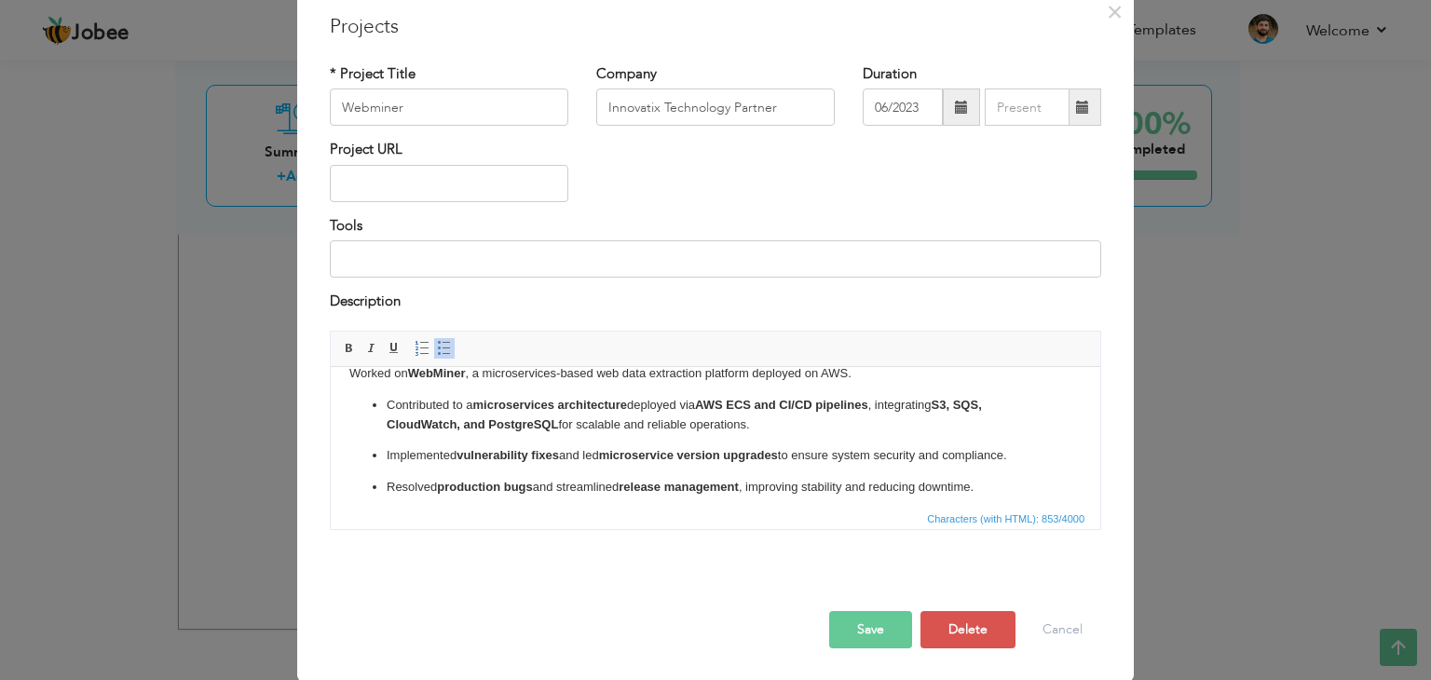
click at [872, 620] on button "Save" at bounding box center [870, 629] width 83 height 37
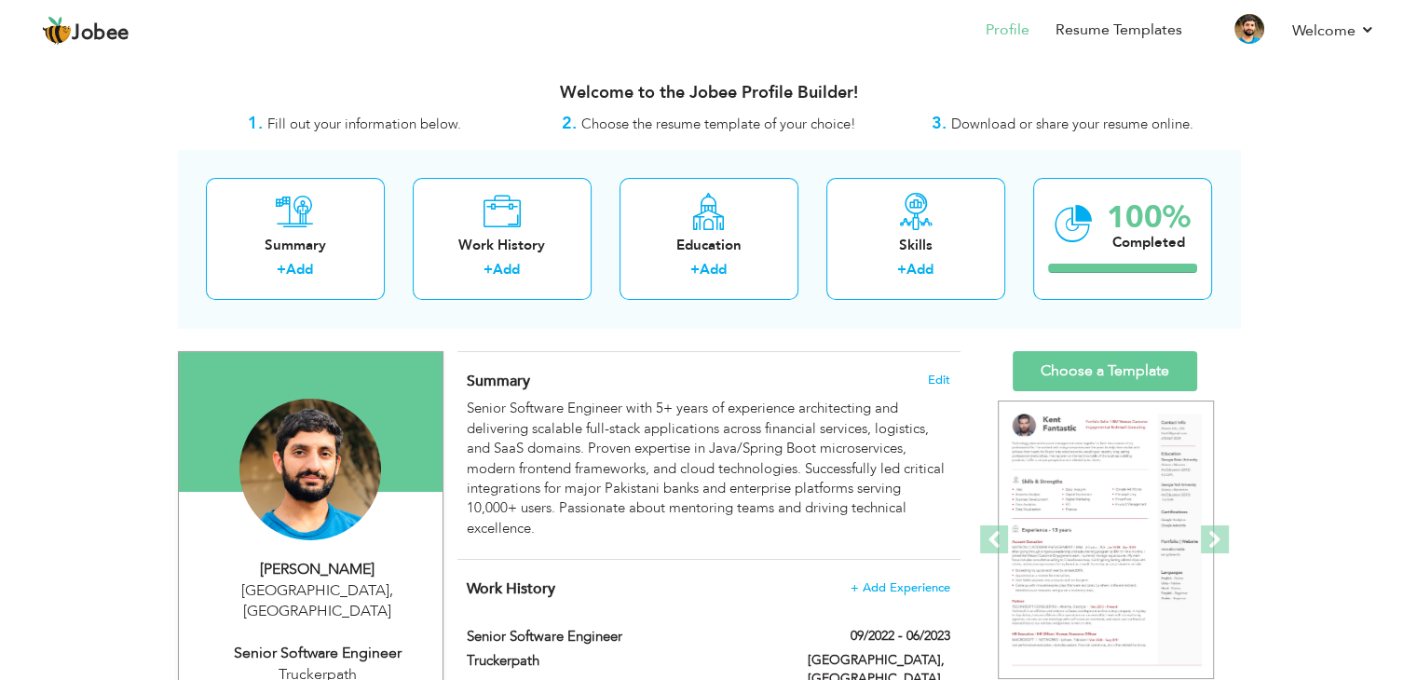
scroll to position [0, 0]
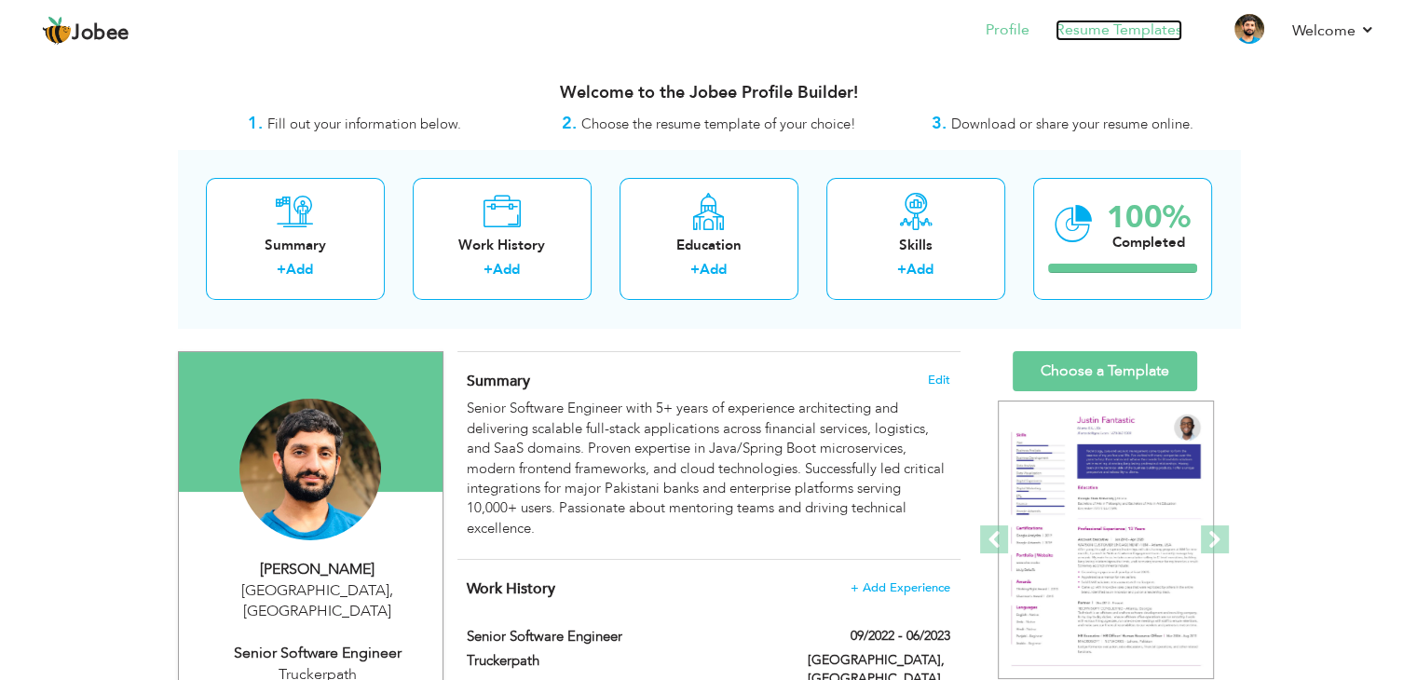
click at [1119, 34] on link "Resume Templates" at bounding box center [1119, 30] width 127 height 21
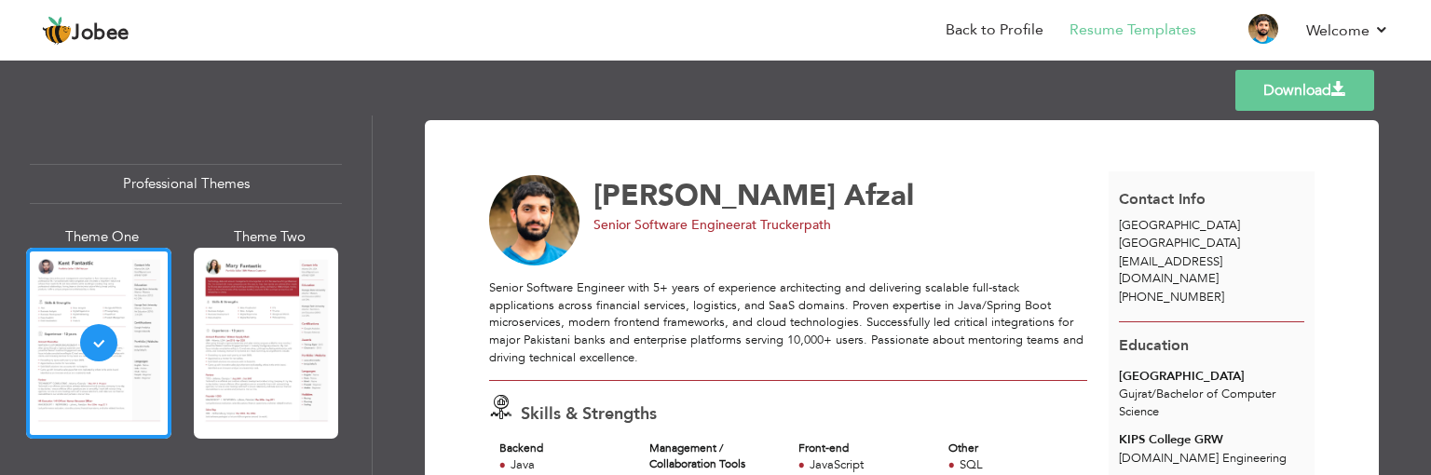
click at [1282, 94] on link "Download" at bounding box center [1305, 90] width 139 height 41
drag, startPoint x: 939, startPoint y: 225, endPoint x: 760, endPoint y: 228, distance: 179.0
click at [760, 228] on div "Senior Software Engineer at Innovatix Technology Partner" at bounding box center [834, 225] width 481 height 19
copy span "Innovatix Technology Partner"
click at [1046, 217] on div "Senior Software Engineer at Innovatix Technology Partner" at bounding box center [834, 225] width 481 height 19
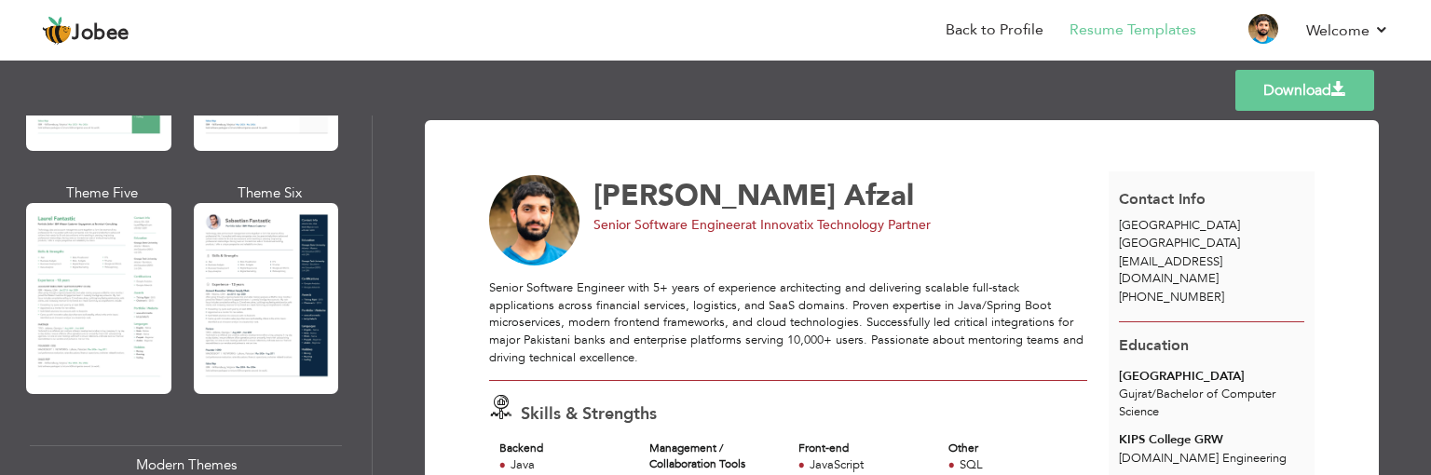
scroll to position [529, 0]
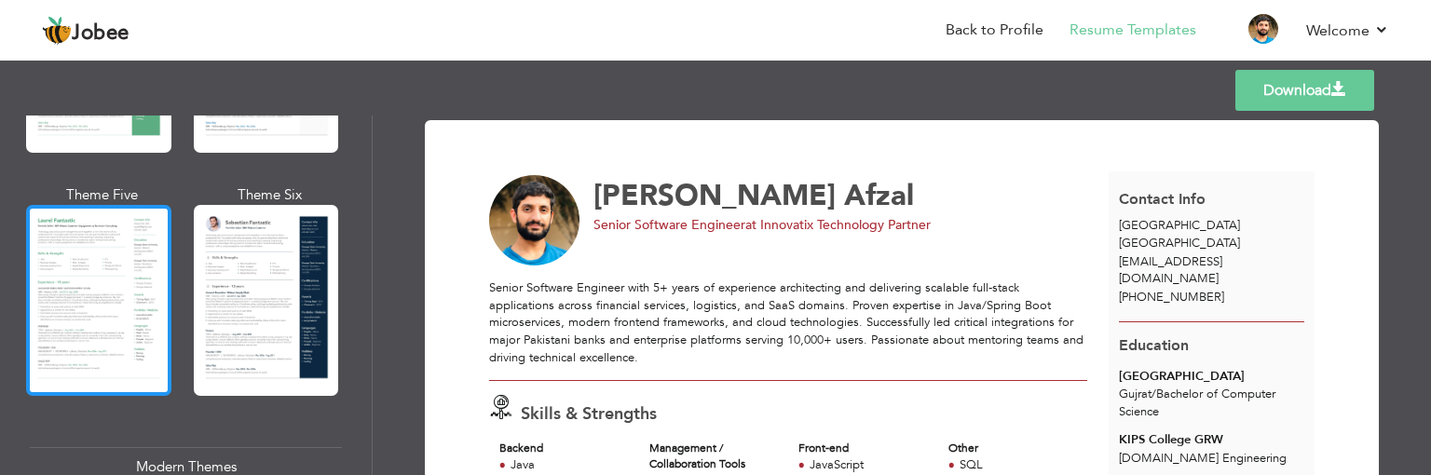
click at [108, 333] on div at bounding box center [98, 300] width 145 height 191
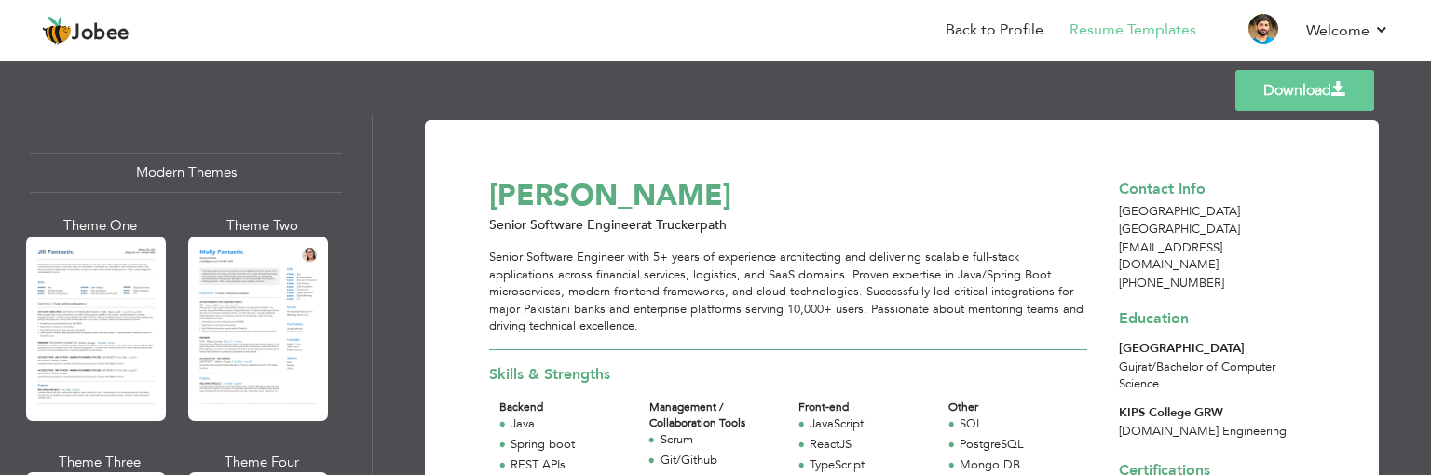
scroll to position [838, 0]
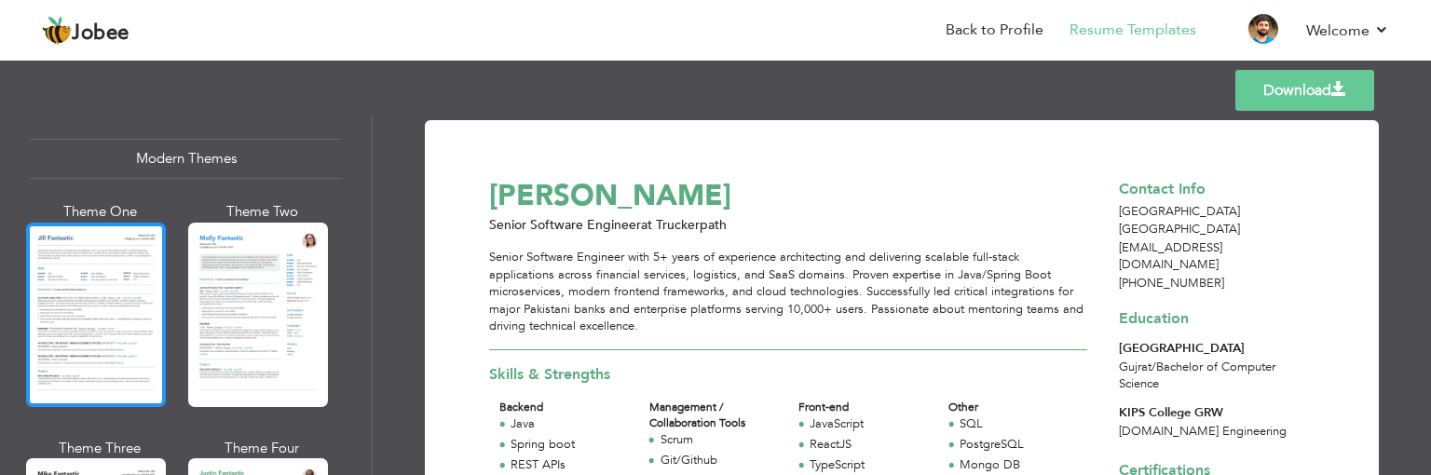
click at [116, 325] on div at bounding box center [96, 315] width 140 height 185
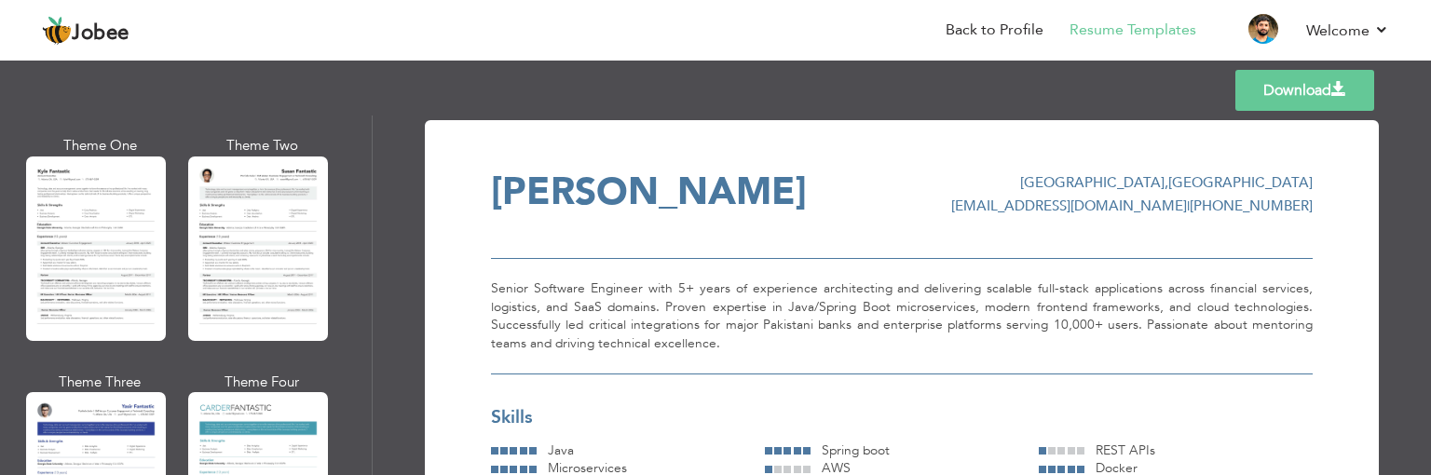
scroll to position [3325, 0]
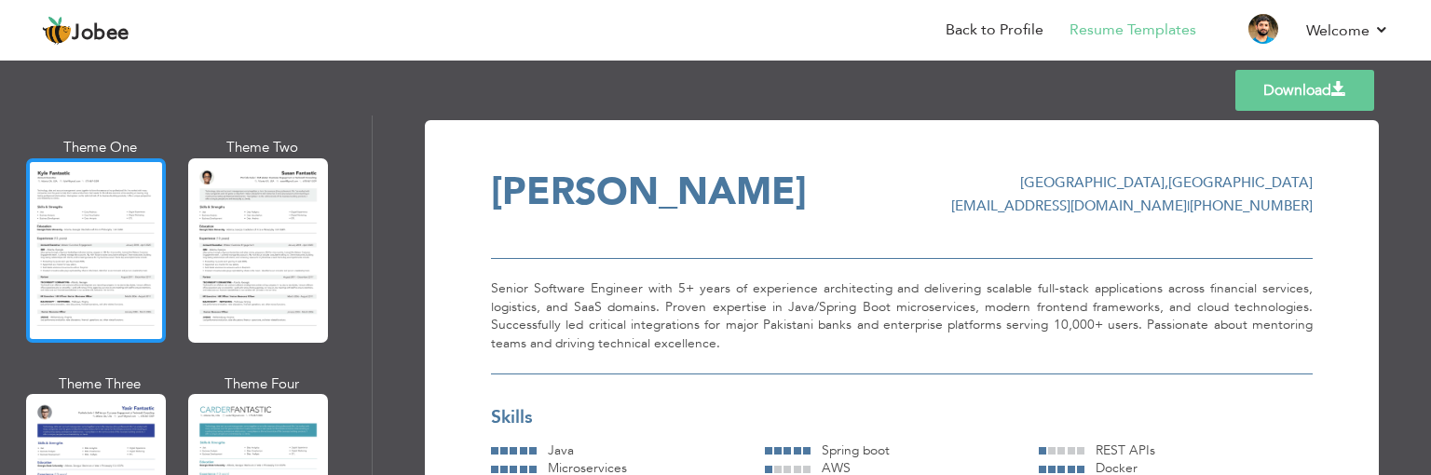
click at [79, 212] on div at bounding box center [96, 250] width 140 height 185
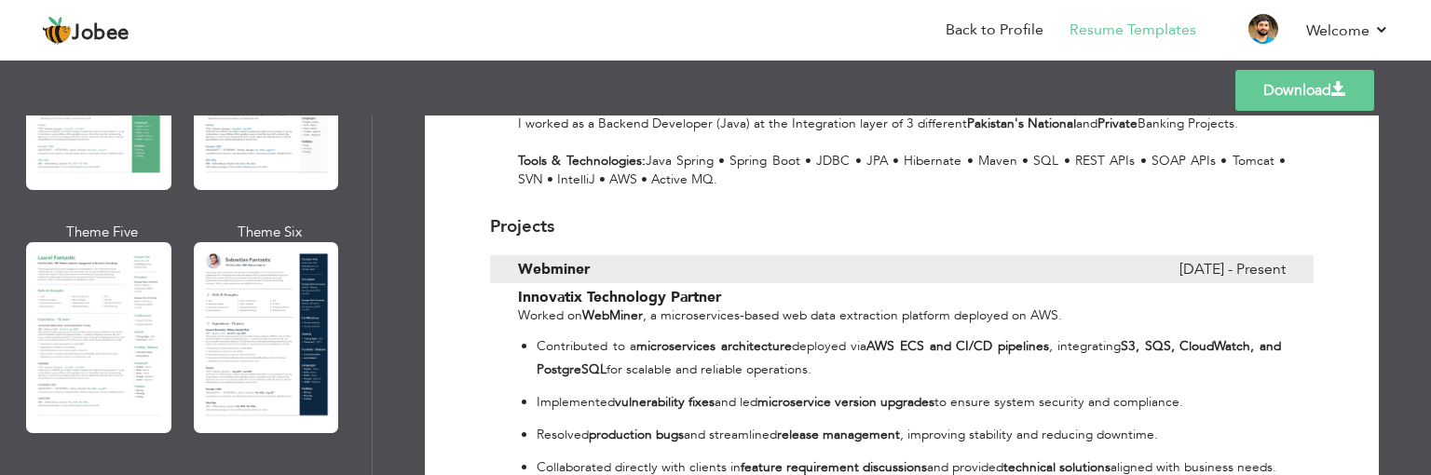
scroll to position [0, 0]
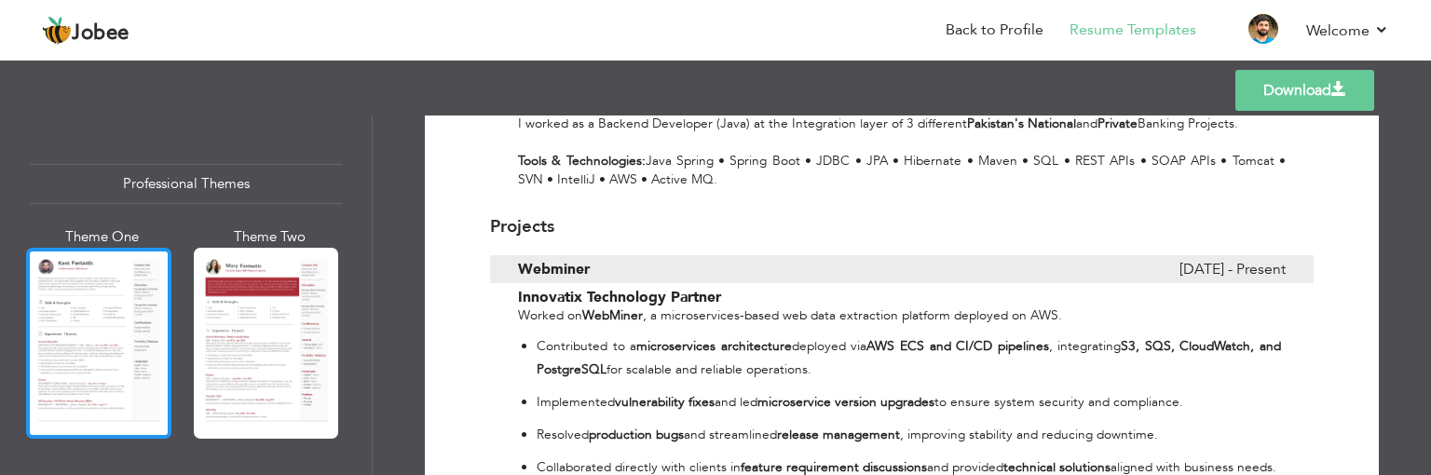
click at [88, 334] on div at bounding box center [98, 343] width 145 height 191
